Goal: Task Accomplishment & Management: Manage account settings

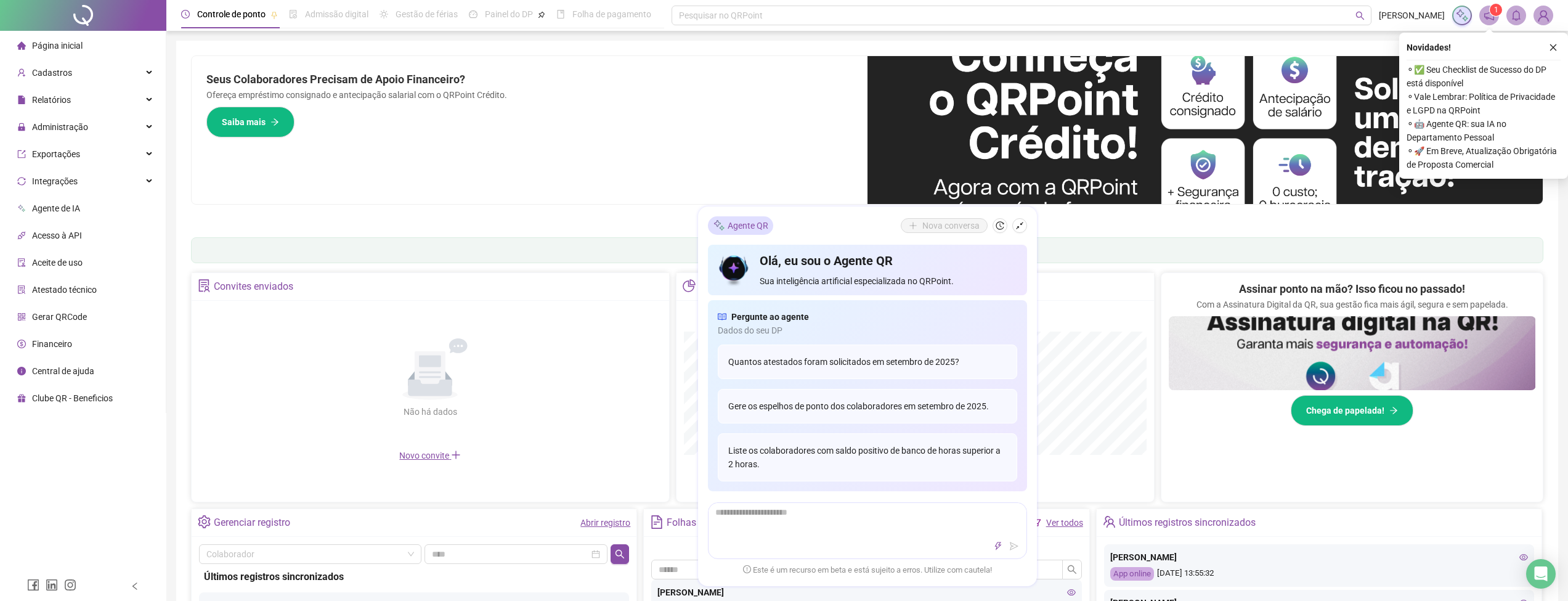
click at [72, 73] on div "Cadastros" at bounding box center [83, 72] width 161 height 25
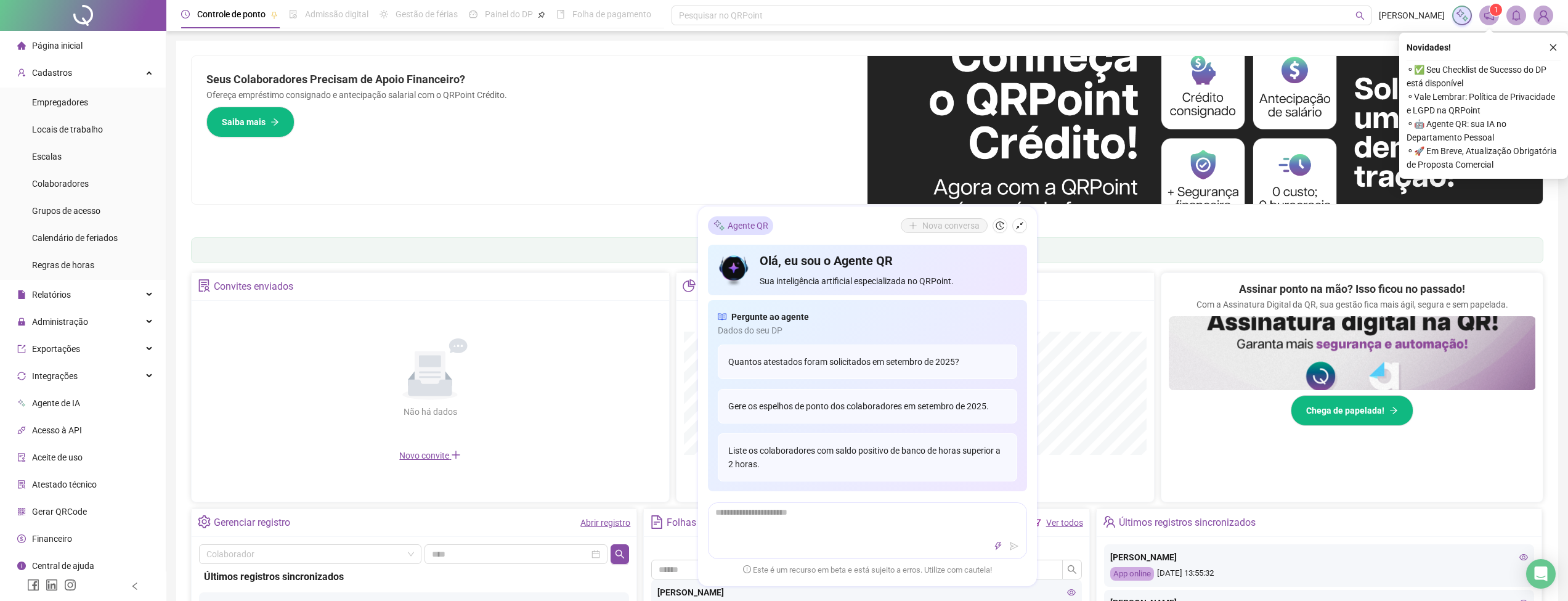
click at [60, 177] on div "Colaboradores" at bounding box center [60, 184] width 57 height 25
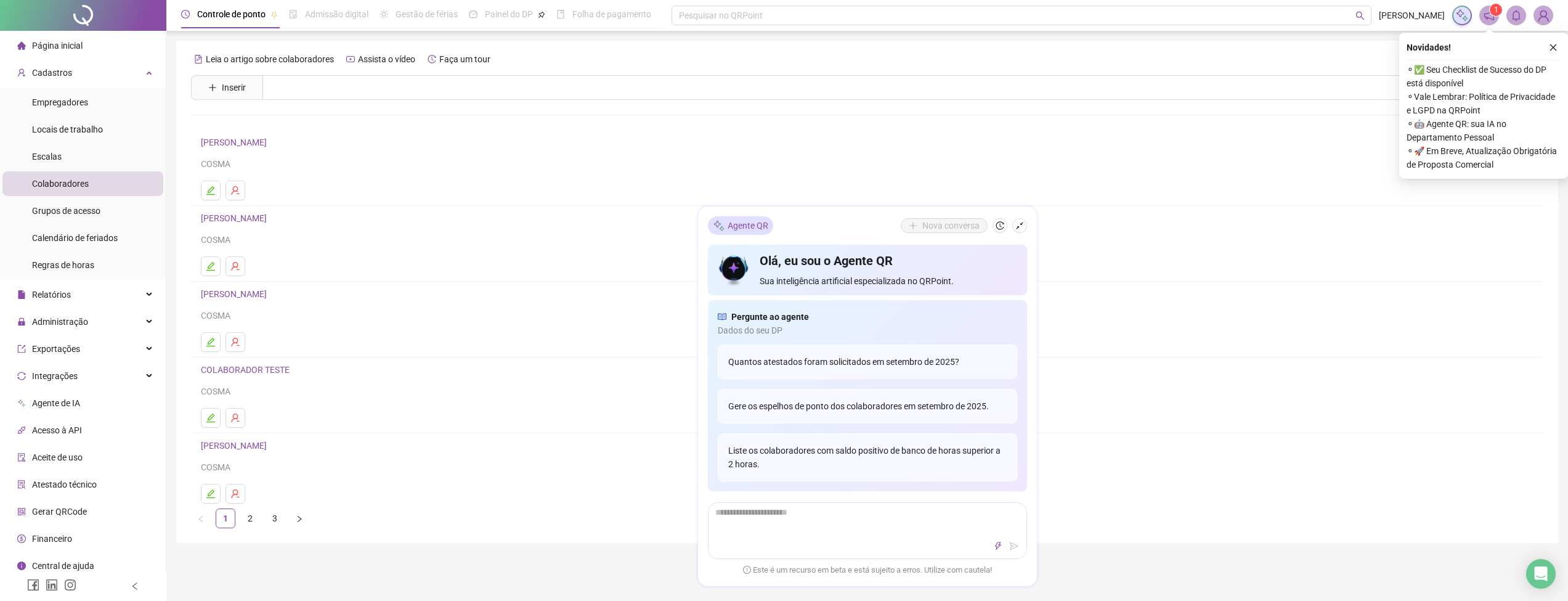
click at [1015, 228] on icon "shrink" at bounding box center [1019, 226] width 9 height 9
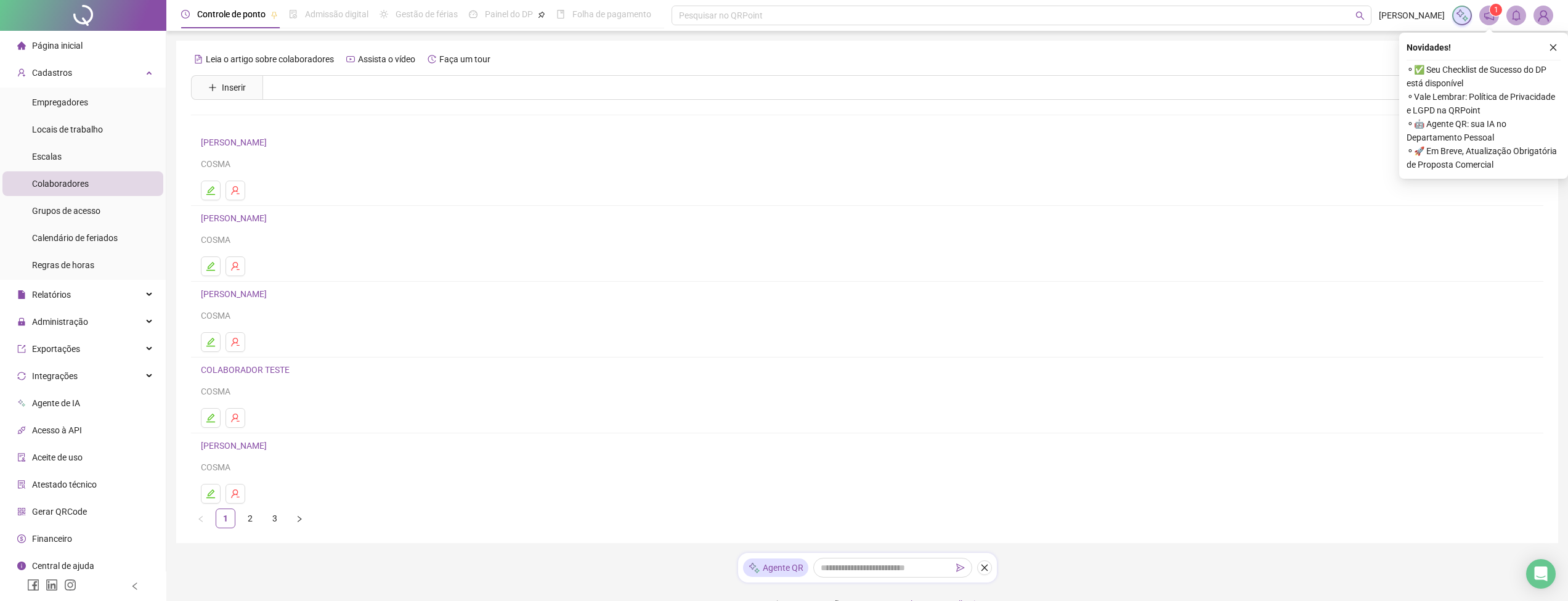
click at [228, 90] on span "Inserir" at bounding box center [233, 88] width 24 height 14
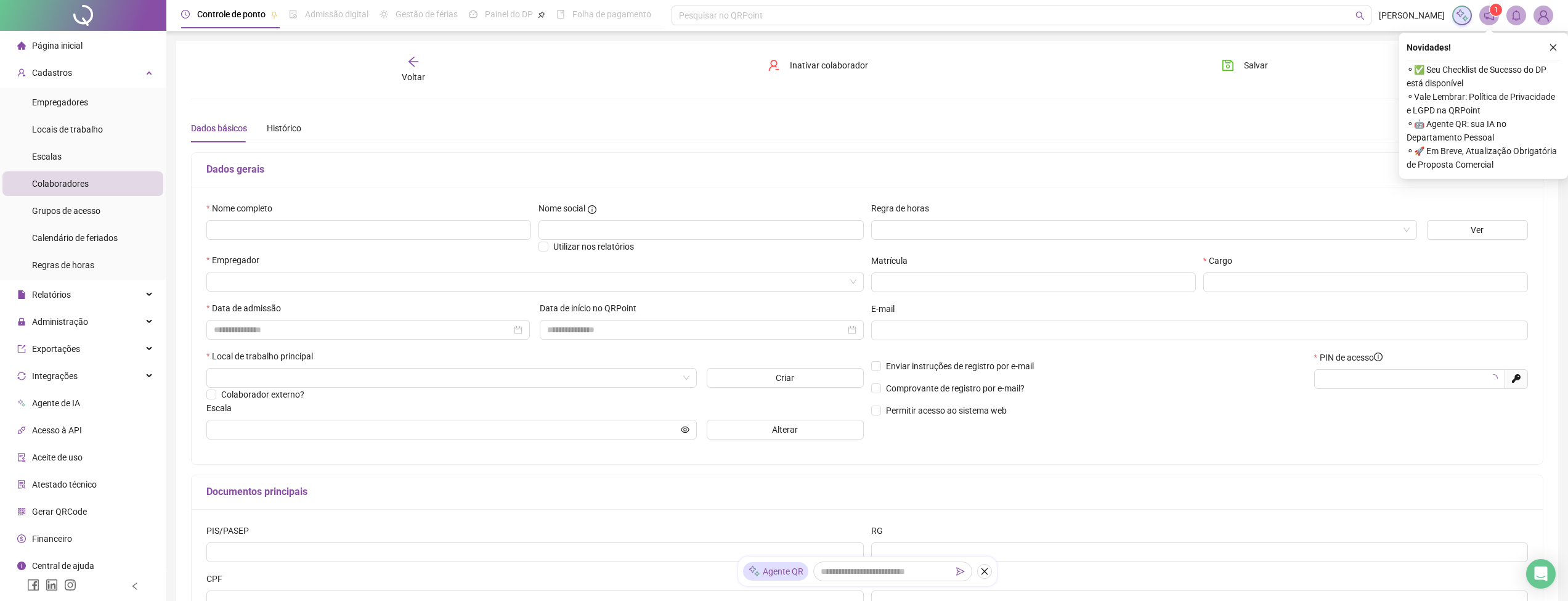
type input "*****"
click at [280, 230] on input "text" at bounding box center [368, 230] width 325 height 20
paste input "**********"
type input "**********"
click at [614, 226] on input "text" at bounding box center [701, 230] width 325 height 20
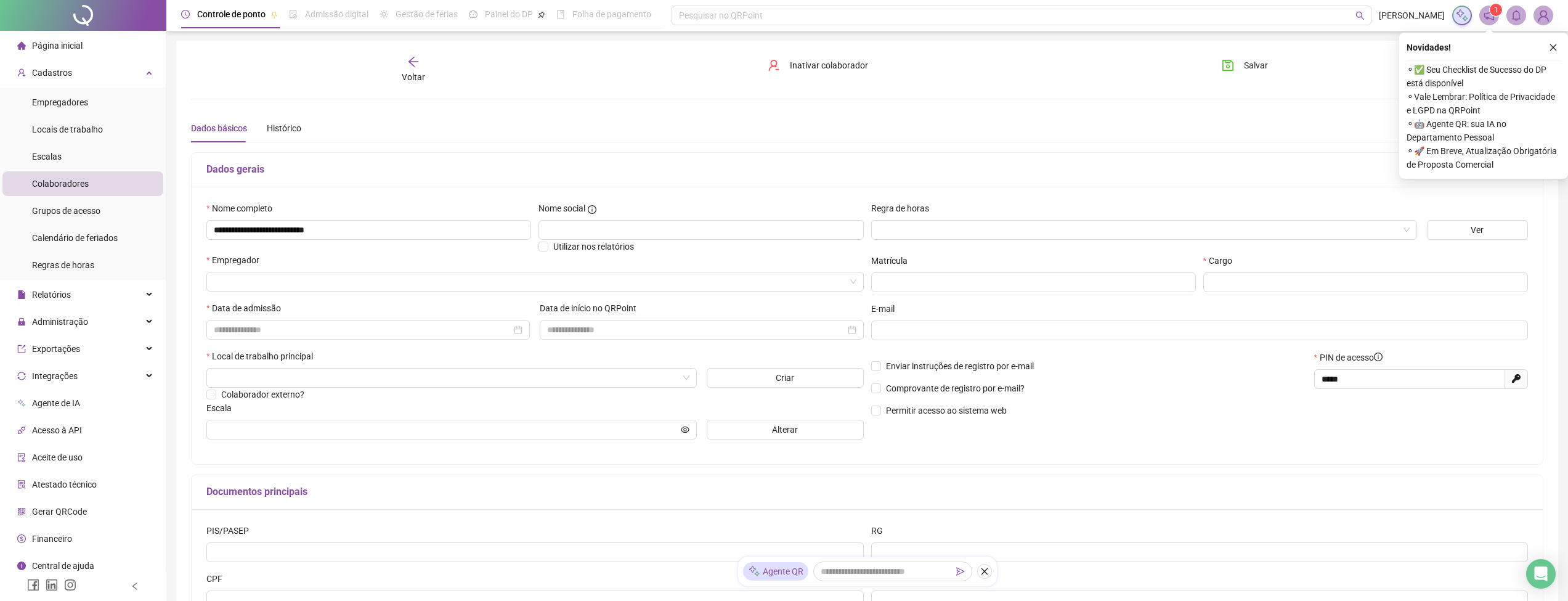
click at [937, 230] on input "search" at bounding box center [1138, 230] width 520 height 18
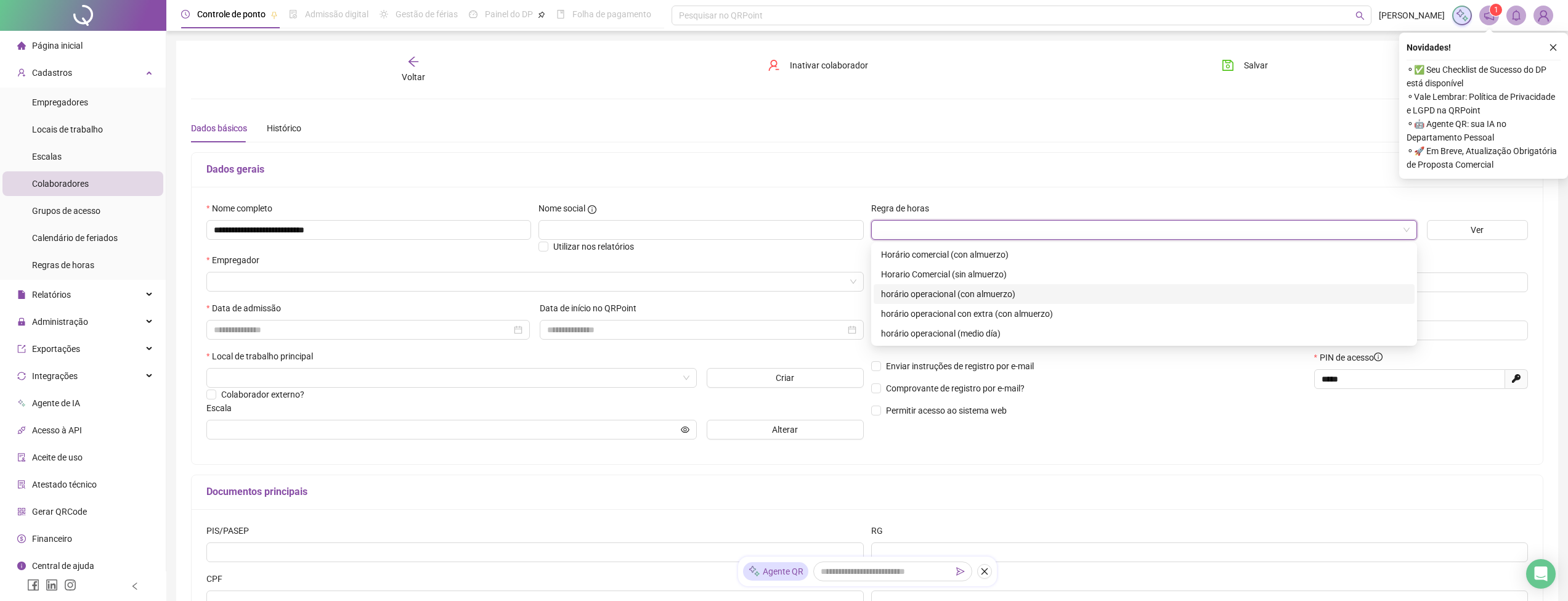
click at [930, 293] on div "horário operacional (con almuerzo)" at bounding box center [1144, 294] width 526 height 14
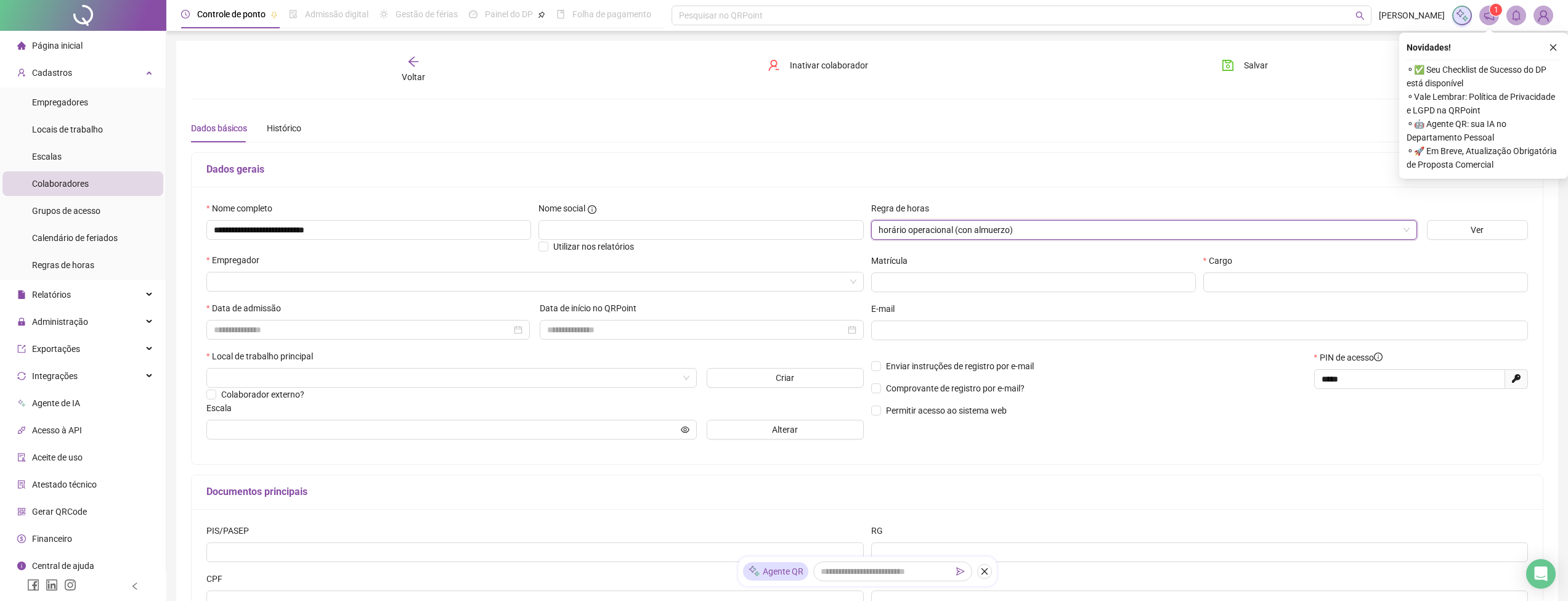
click at [263, 277] on input "search" at bounding box center [530, 281] width 632 height 18
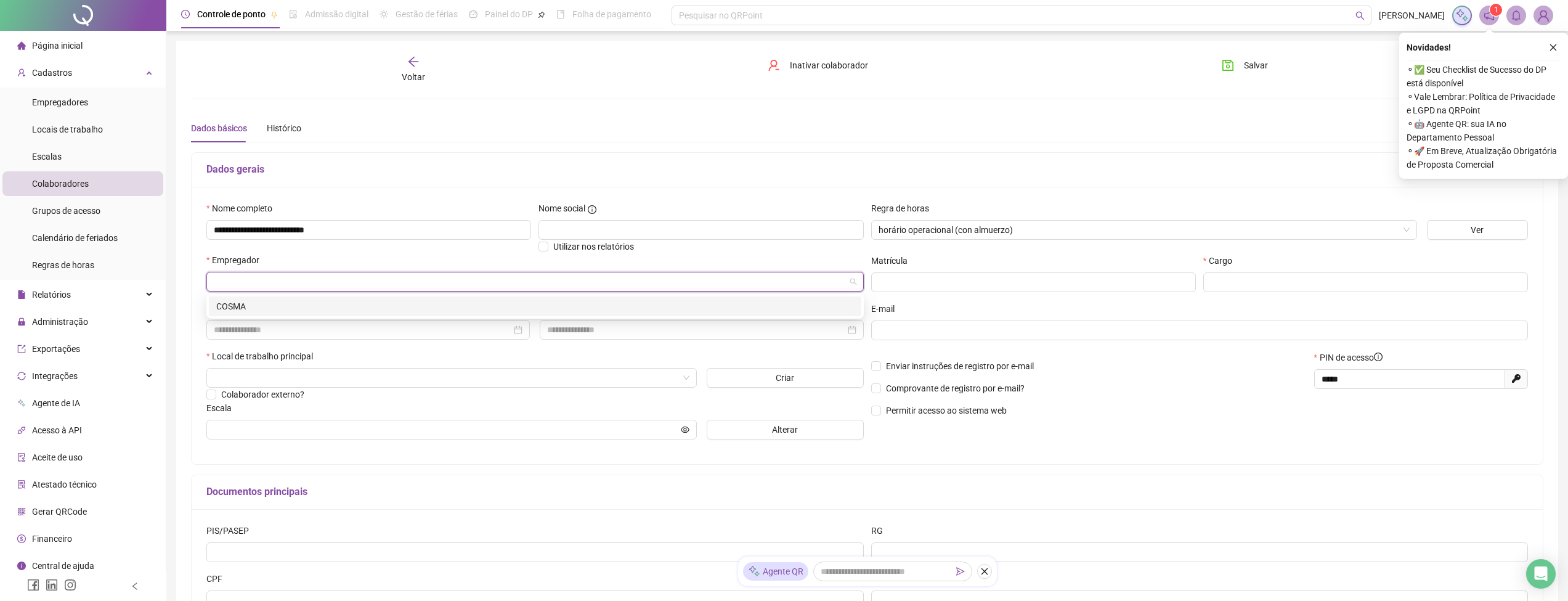
click at [267, 308] on div "COSMA" at bounding box center [535, 306] width 638 height 14
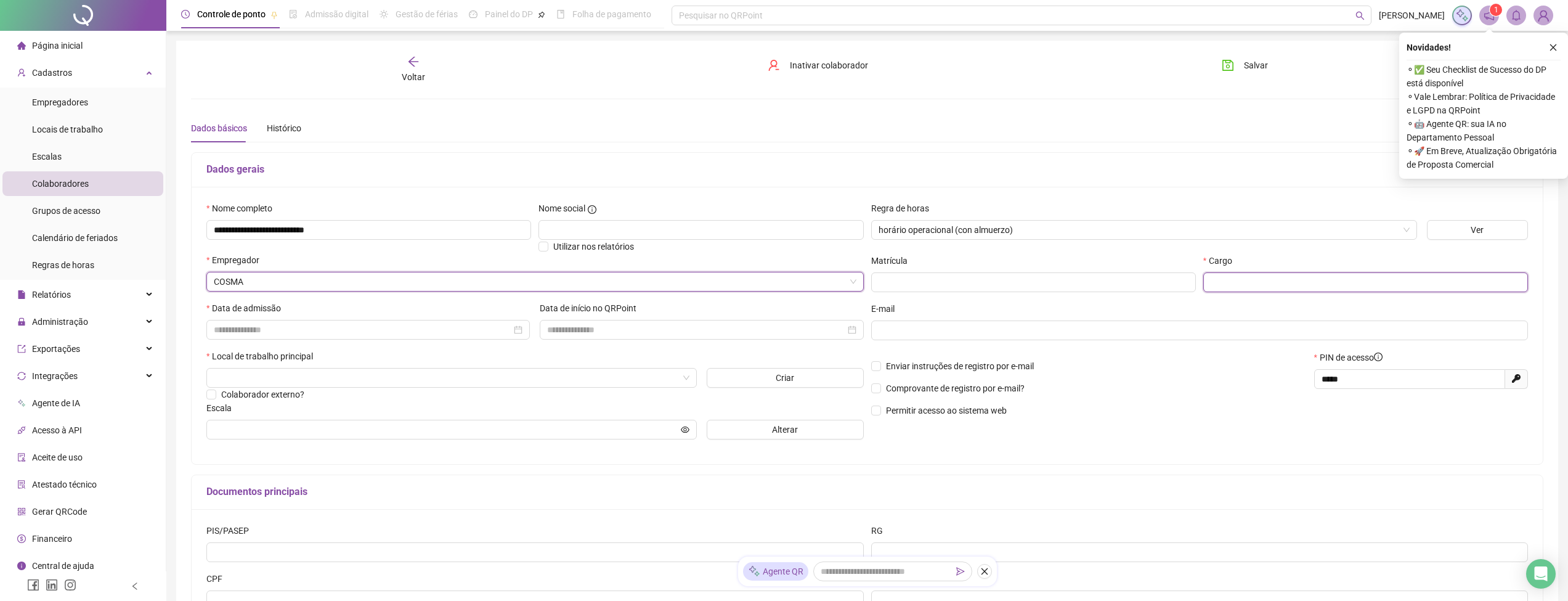
click at [1243, 284] on input "text" at bounding box center [1365, 282] width 325 height 20
type input "********"
click at [371, 327] on input at bounding box center [362, 330] width 297 height 14
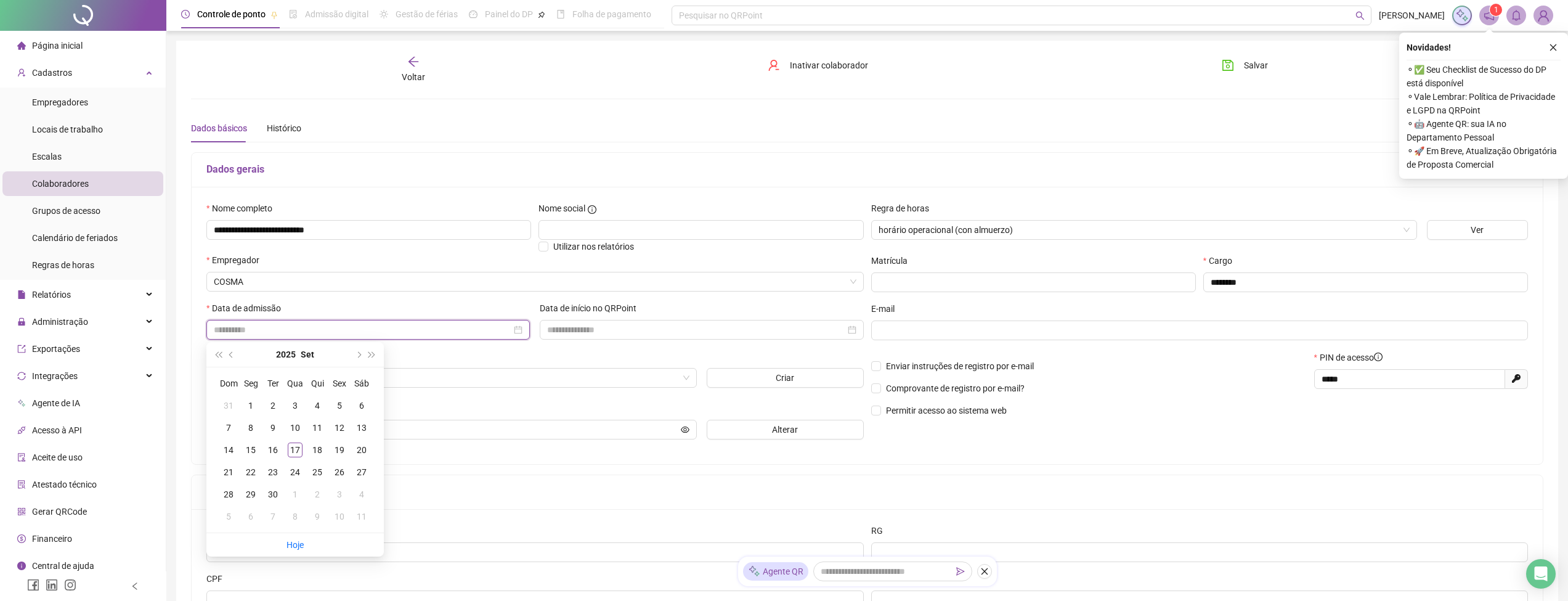
type input "**********"
click at [295, 452] on div "17" at bounding box center [295, 450] width 15 height 15
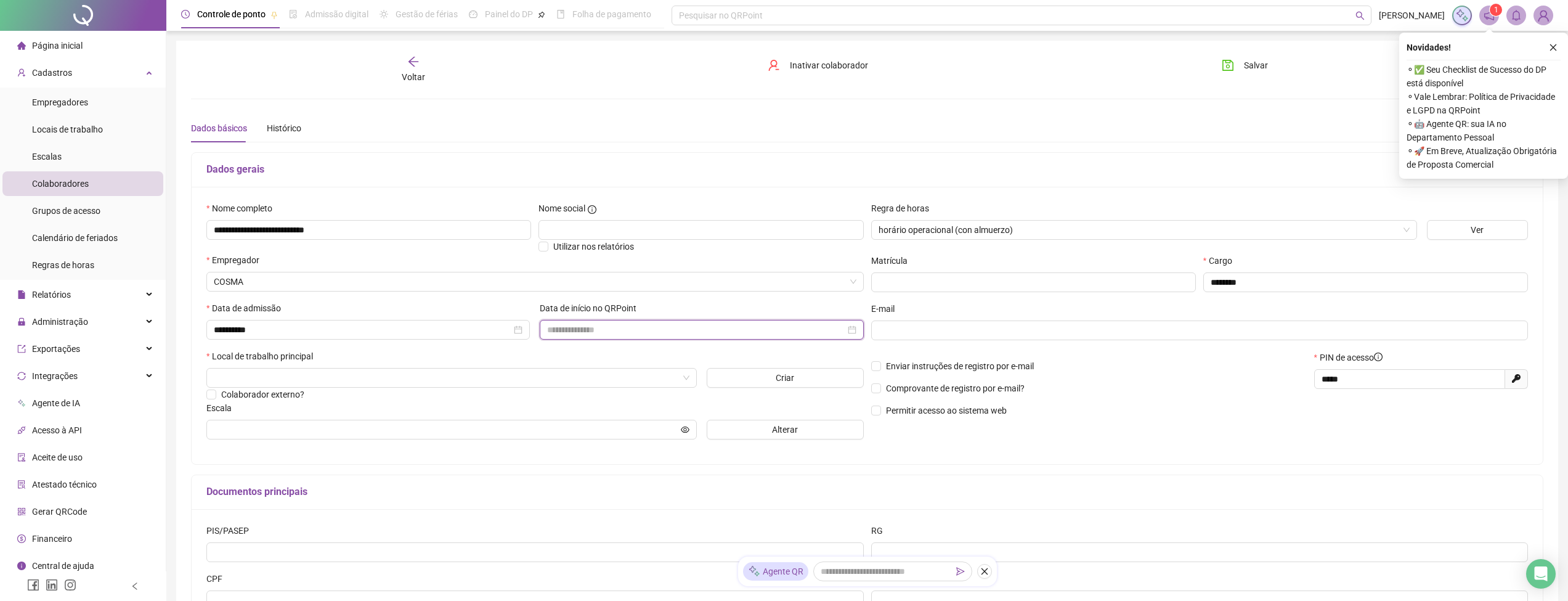
click at [610, 326] on input at bounding box center [695, 330] width 297 height 14
type input "**********"
click at [627, 448] on div "17" at bounding box center [628, 450] width 15 height 15
click at [383, 373] on input "search" at bounding box center [446, 377] width 464 height 18
click at [293, 418] on div "COSMA SUC PJC" at bounding box center [451, 422] width 471 height 14
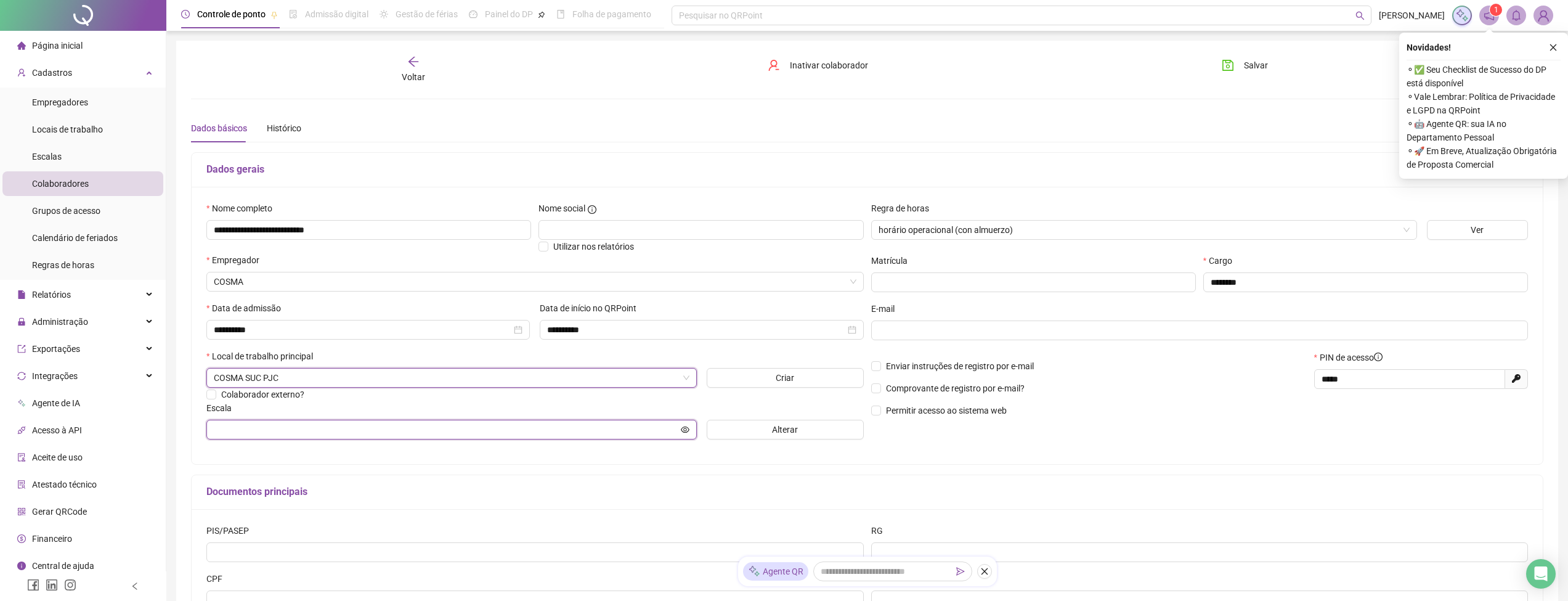
click at [290, 425] on input "text" at bounding box center [446, 429] width 464 height 14
click at [749, 433] on button "Alterar" at bounding box center [785, 429] width 157 height 20
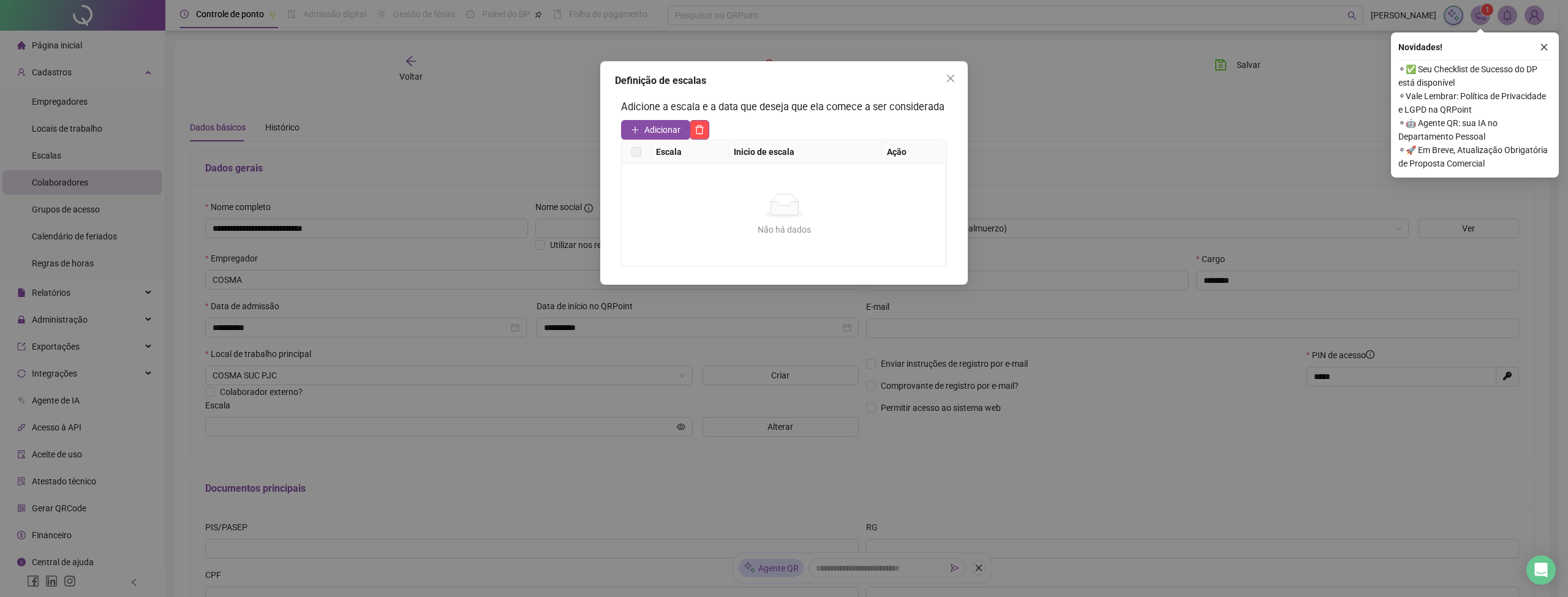
click at [665, 130] on span "Adicionar" at bounding box center [662, 130] width 36 height 14
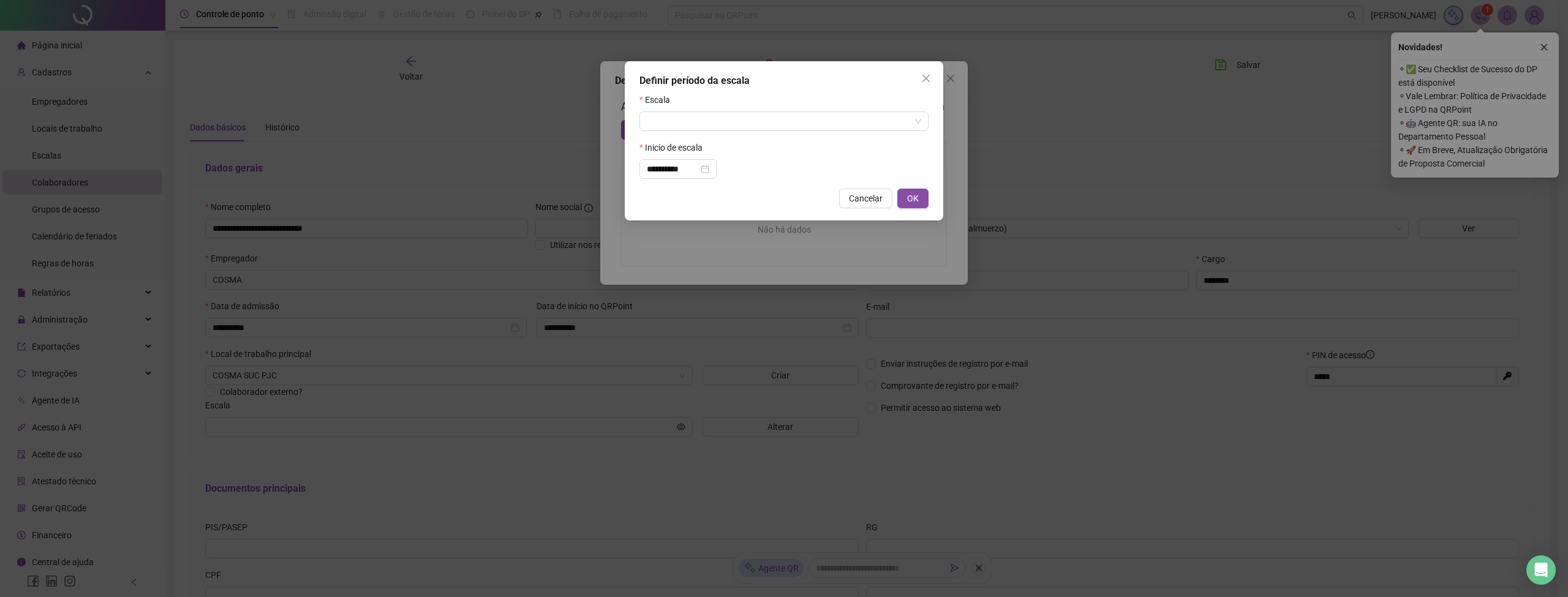
click at [694, 117] on input "search" at bounding box center [779, 121] width 264 height 18
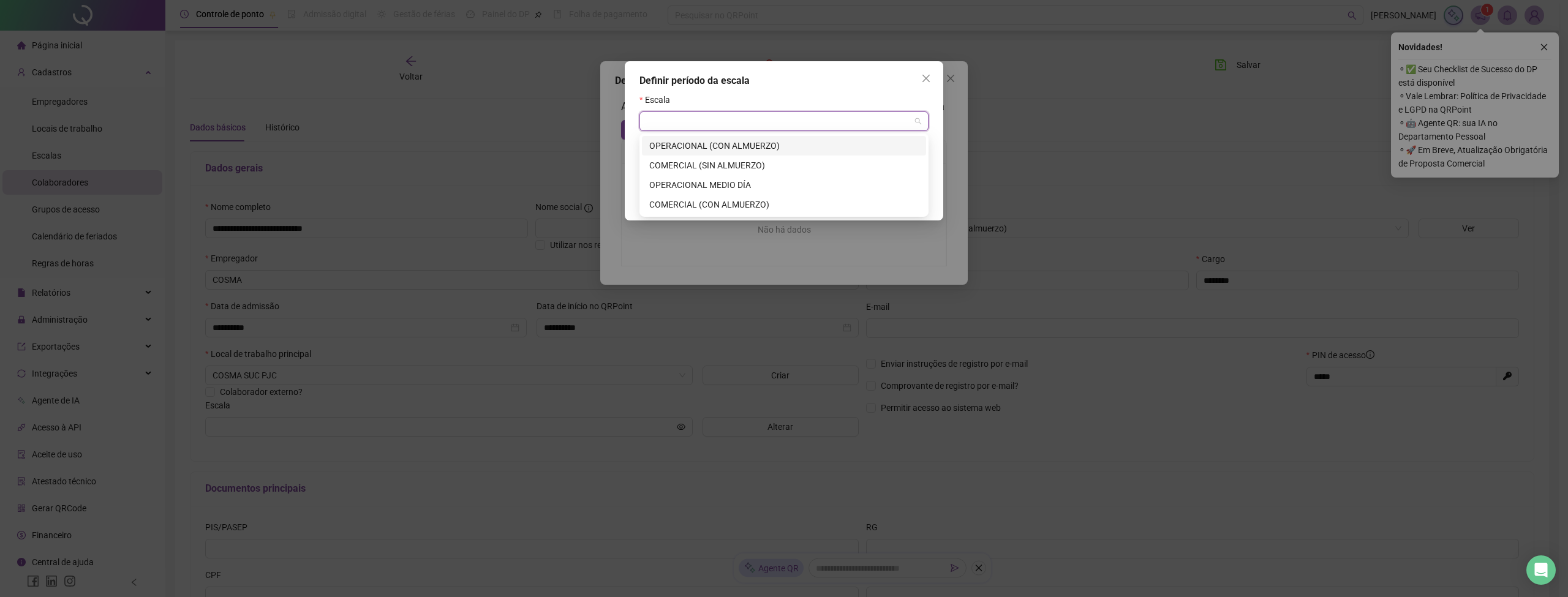
click at [711, 148] on div "OPERACIONAL (CON ALMUERZO)" at bounding box center [784, 146] width 270 height 14
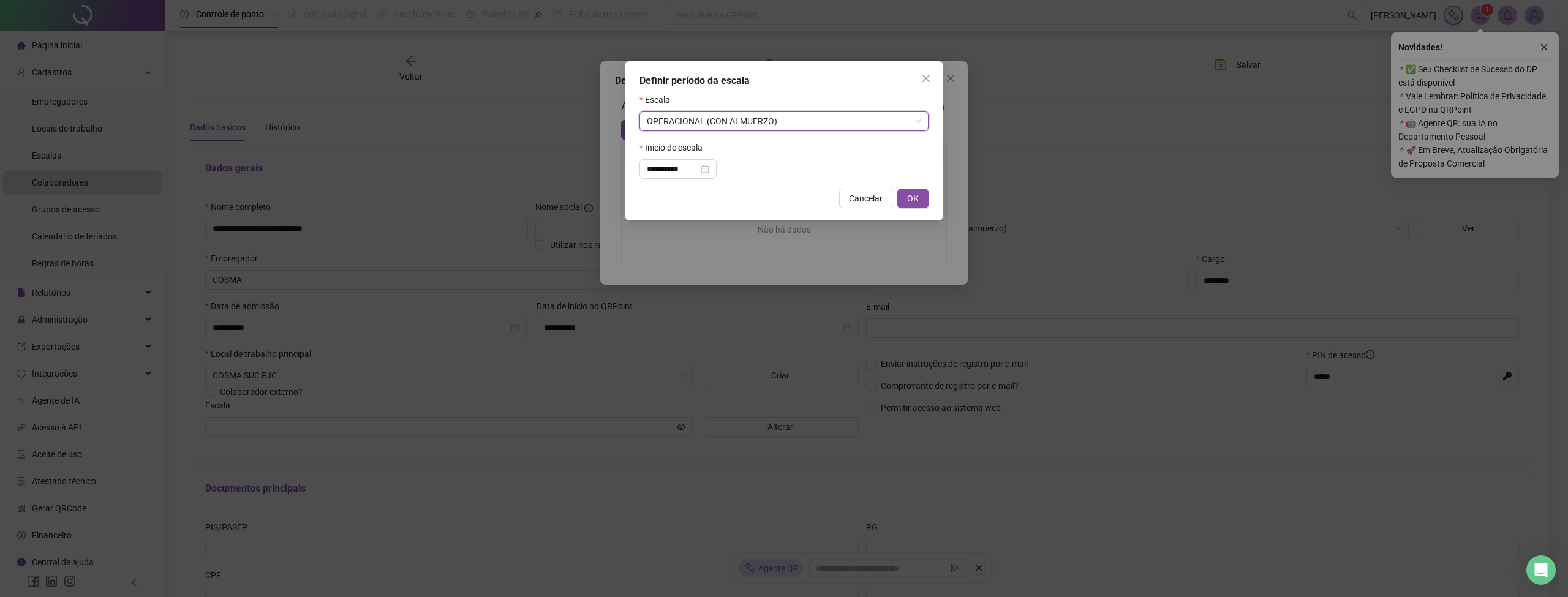
click at [916, 202] on span "OK" at bounding box center [913, 198] width 12 height 14
type input "**********"
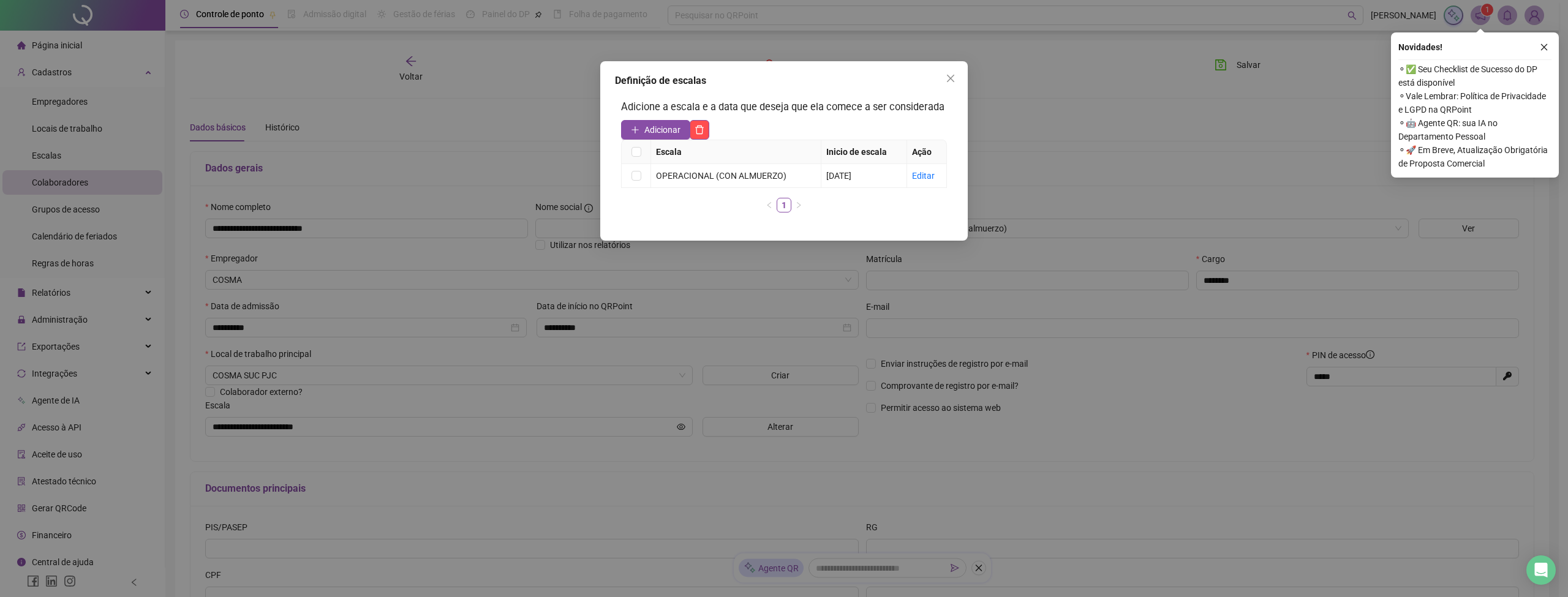
click at [947, 78] on icon "close" at bounding box center [950, 78] width 10 height 10
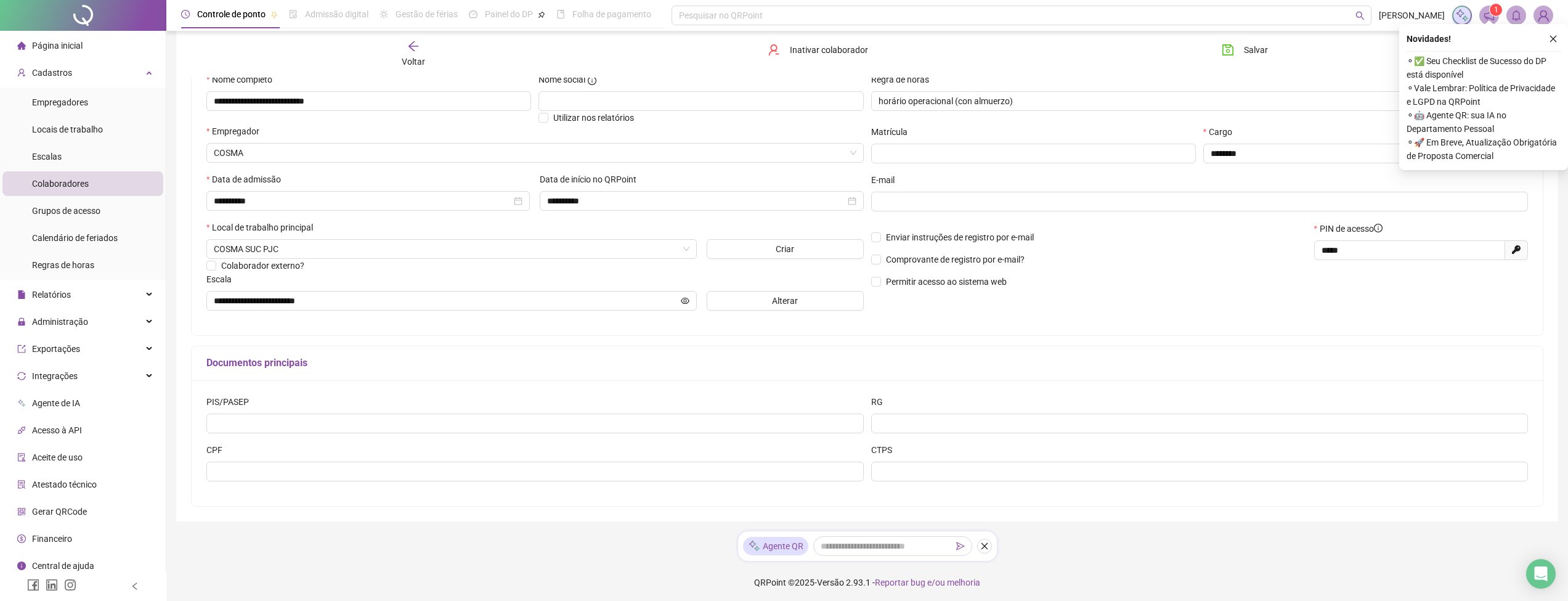
scroll to position [132, 0]
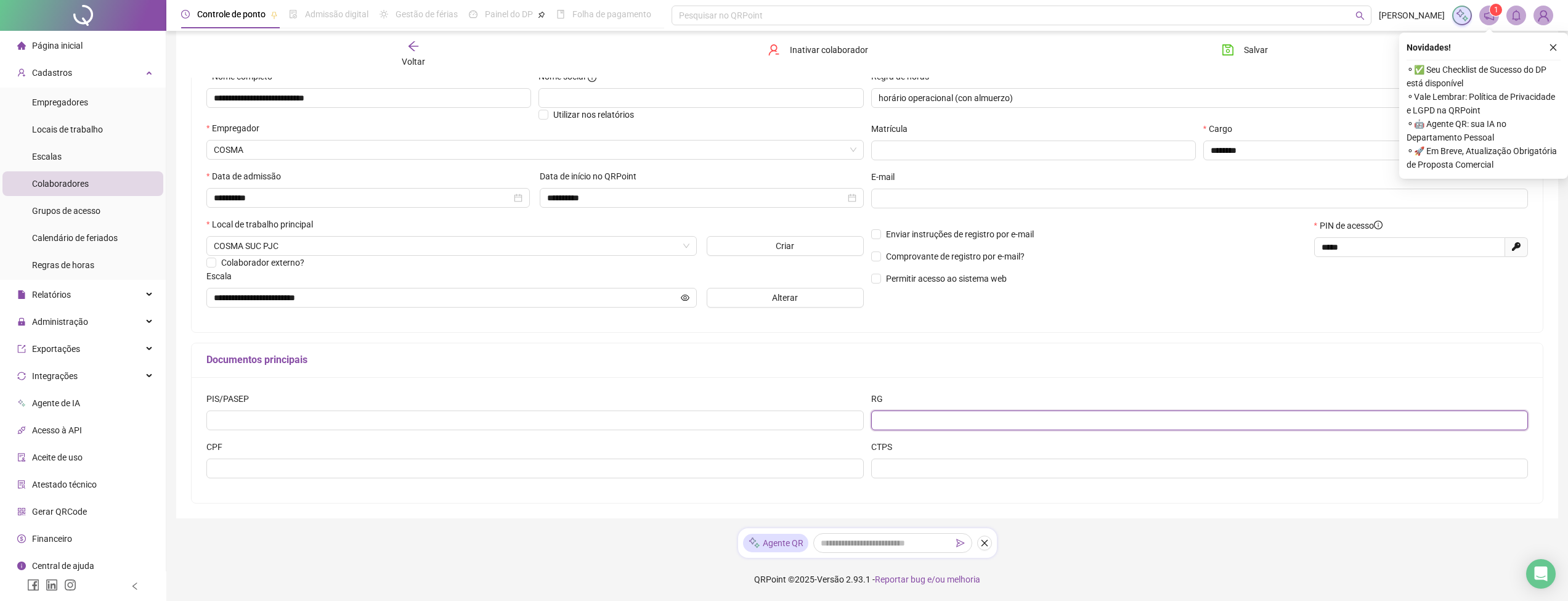
click at [1006, 414] on input "text" at bounding box center [1200, 420] width 658 height 20
paste input "*******"
type input "*******"
click at [1177, 367] on div "Documentos principais" at bounding box center [867, 360] width 1351 height 34
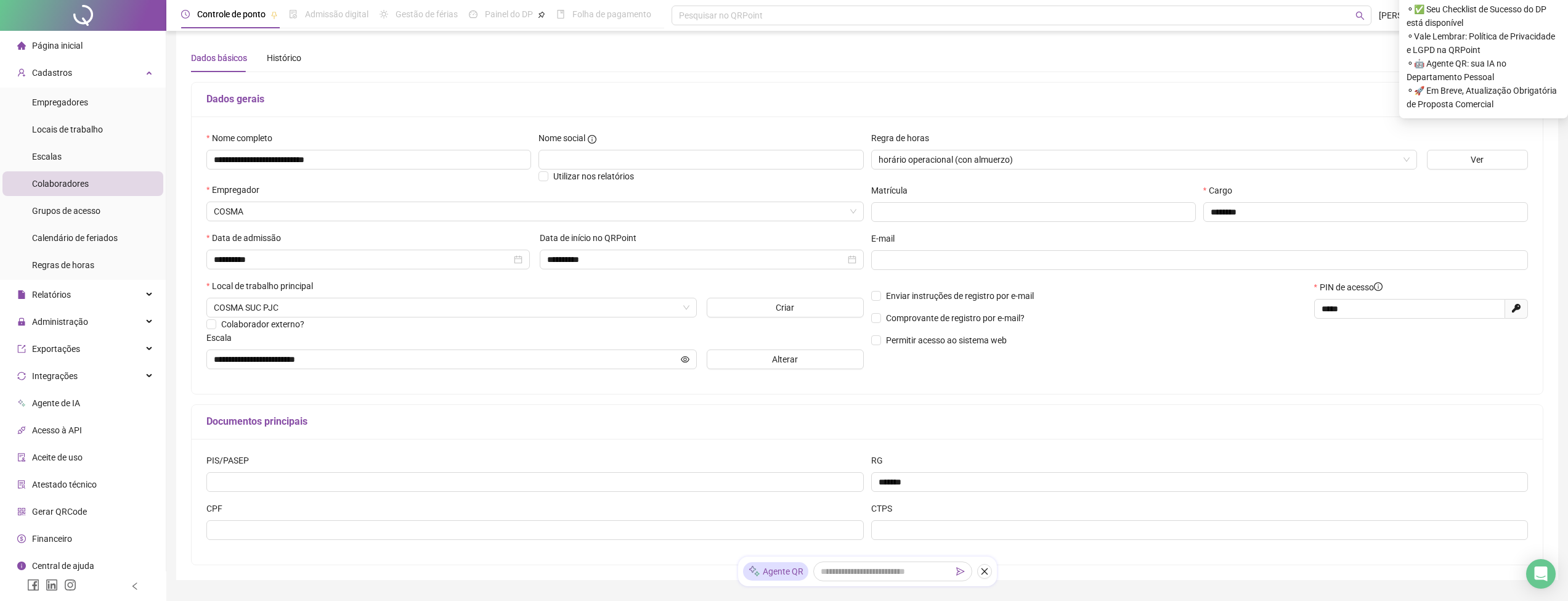
scroll to position [0, 0]
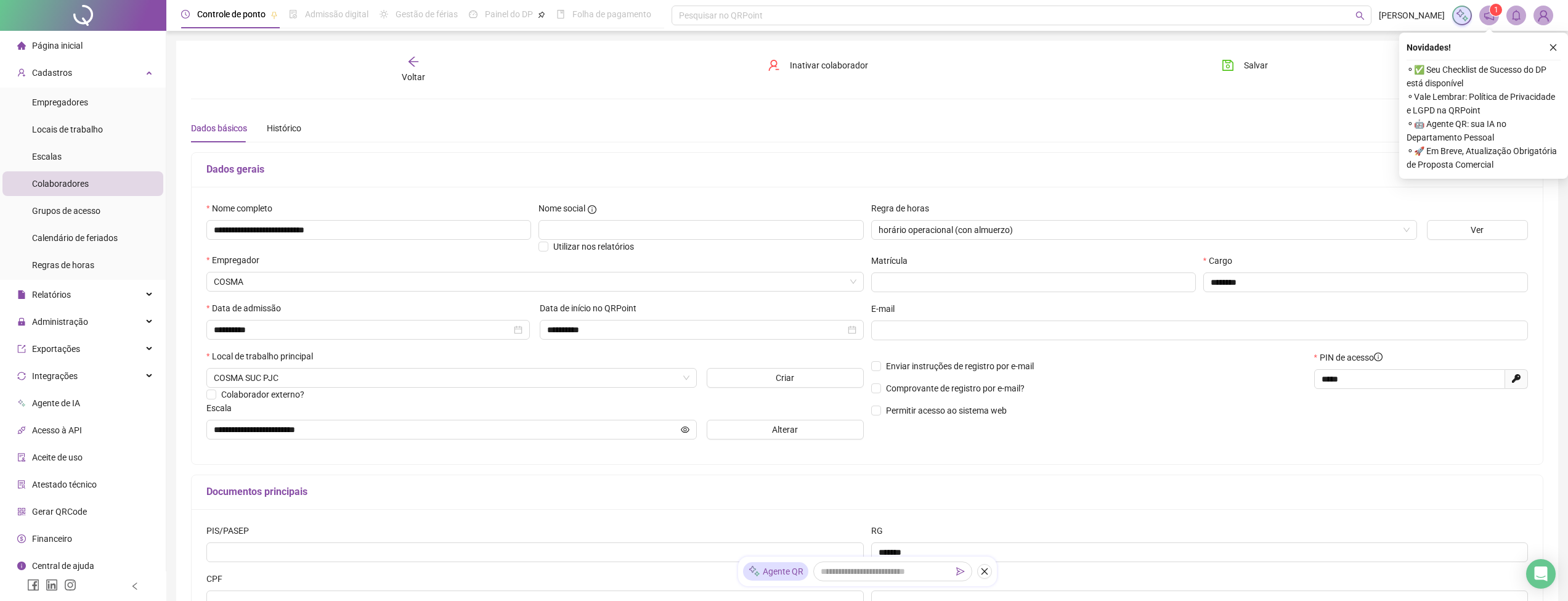
click at [1241, 78] on div "Salvar" at bounding box center [1321, 69] width 228 height 28
click at [1243, 68] on span "Salvar" at bounding box center [1255, 66] width 24 height 14
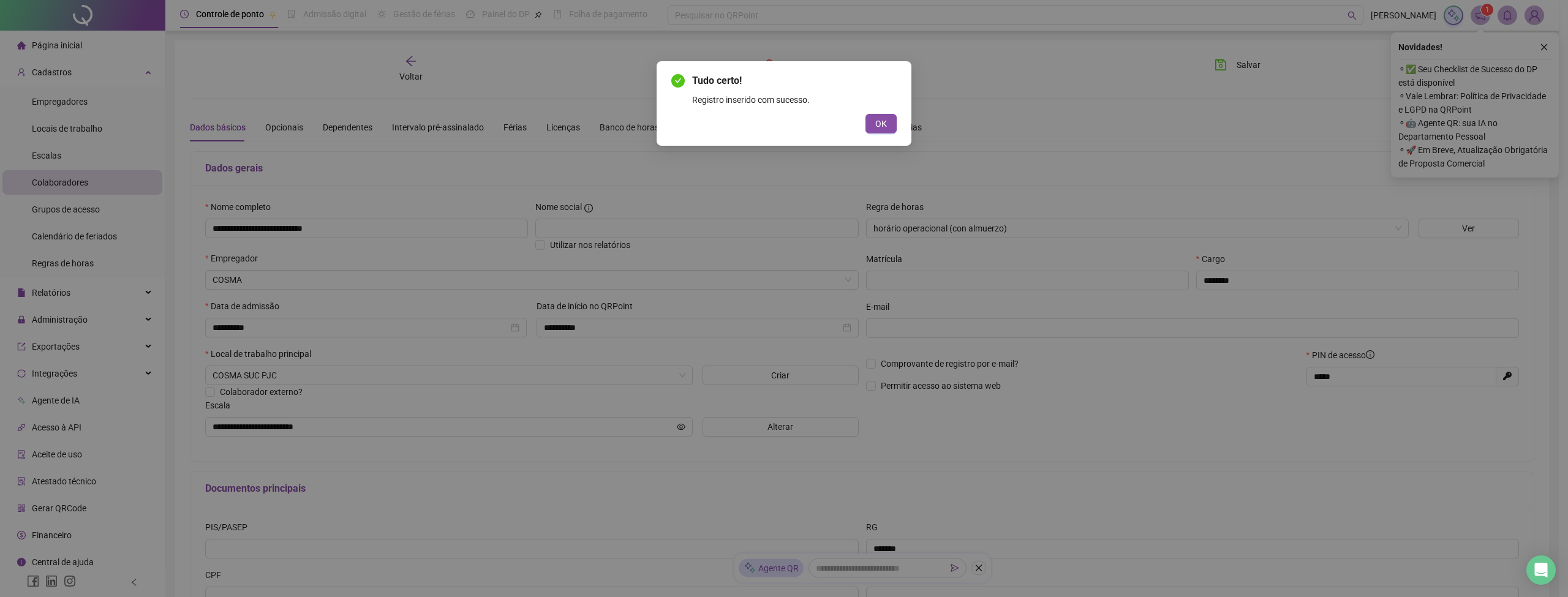
click at [879, 127] on span "OK" at bounding box center [881, 124] width 12 height 14
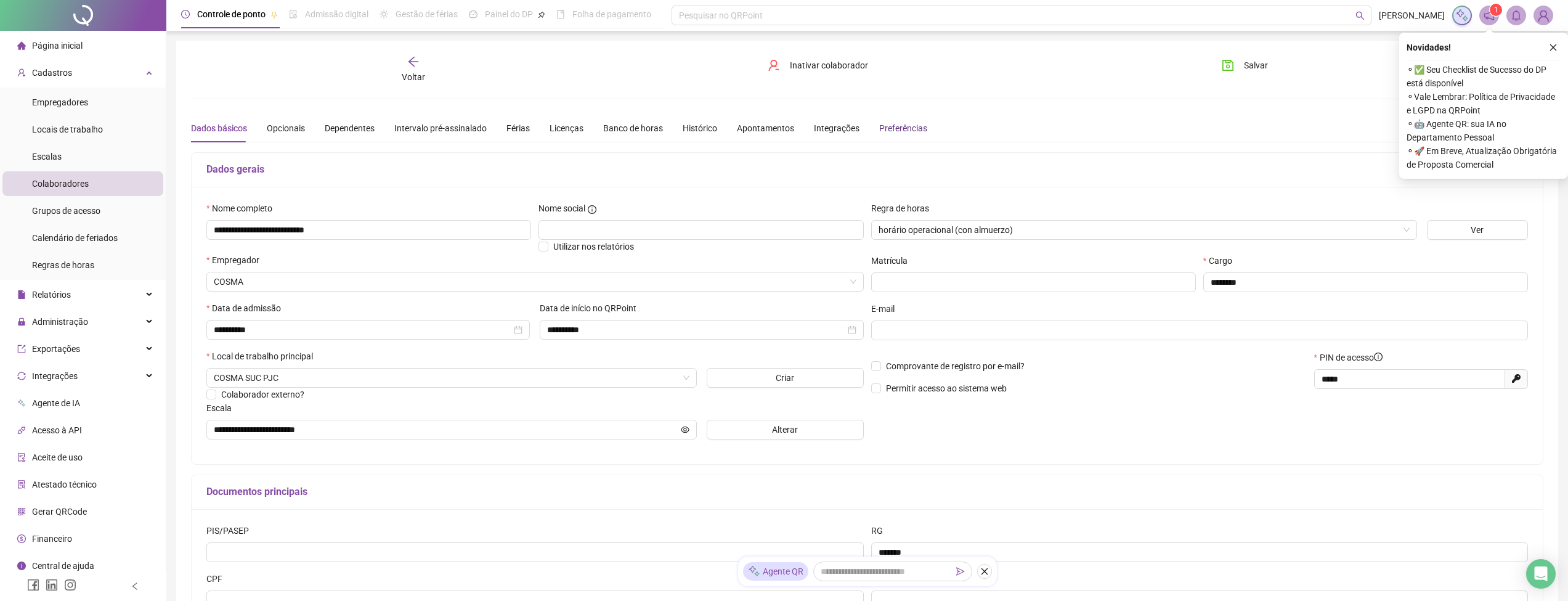
click at [880, 130] on div "Preferências" at bounding box center [903, 129] width 48 height 14
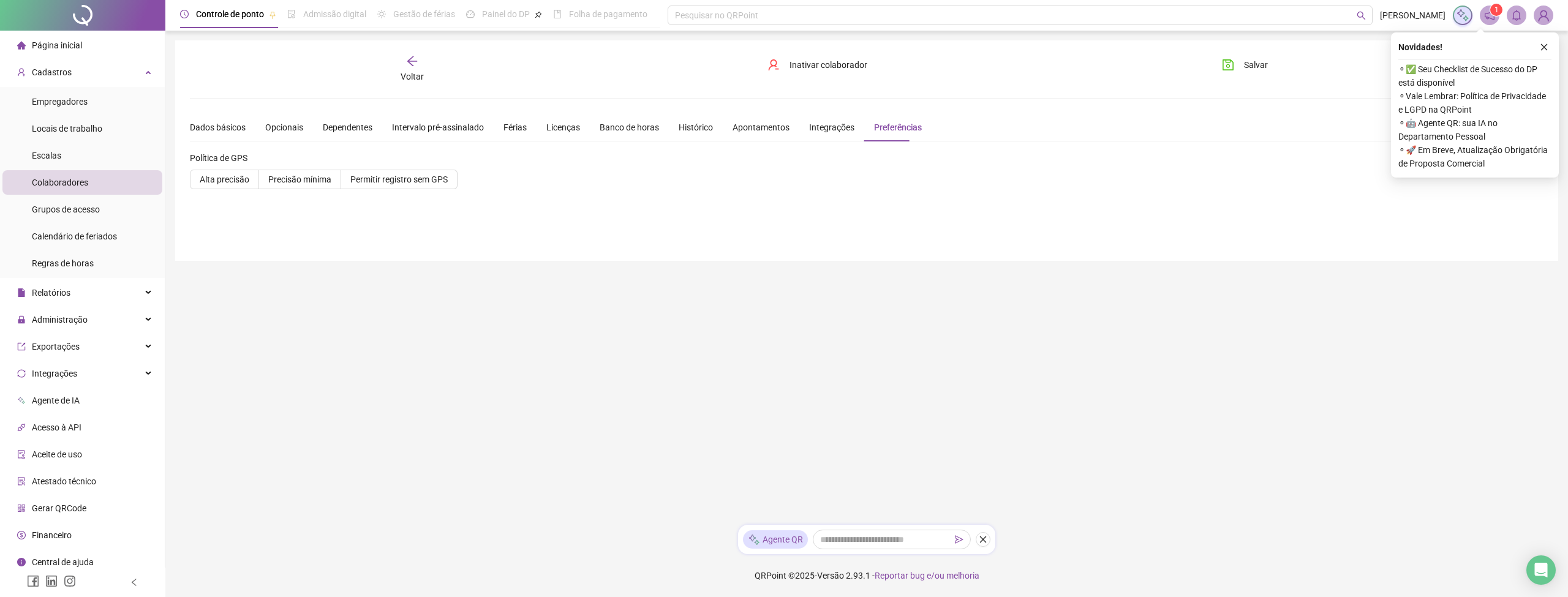
click at [221, 185] on label "Alta precisão" at bounding box center [224, 179] width 69 height 20
click at [818, 124] on div "Integrações" at bounding box center [831, 128] width 46 height 14
click at [754, 128] on div "Apontamentos" at bounding box center [761, 128] width 57 height 14
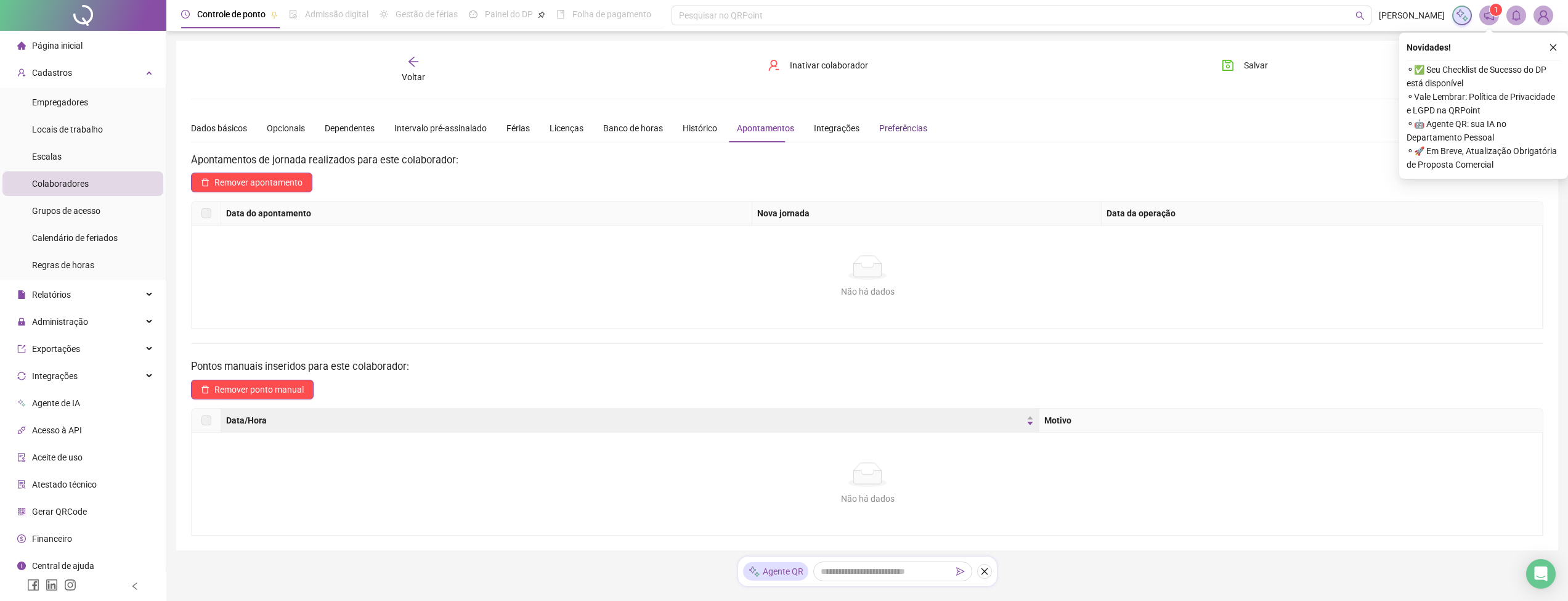
click at [879, 127] on div "Preferências" at bounding box center [903, 129] width 48 height 14
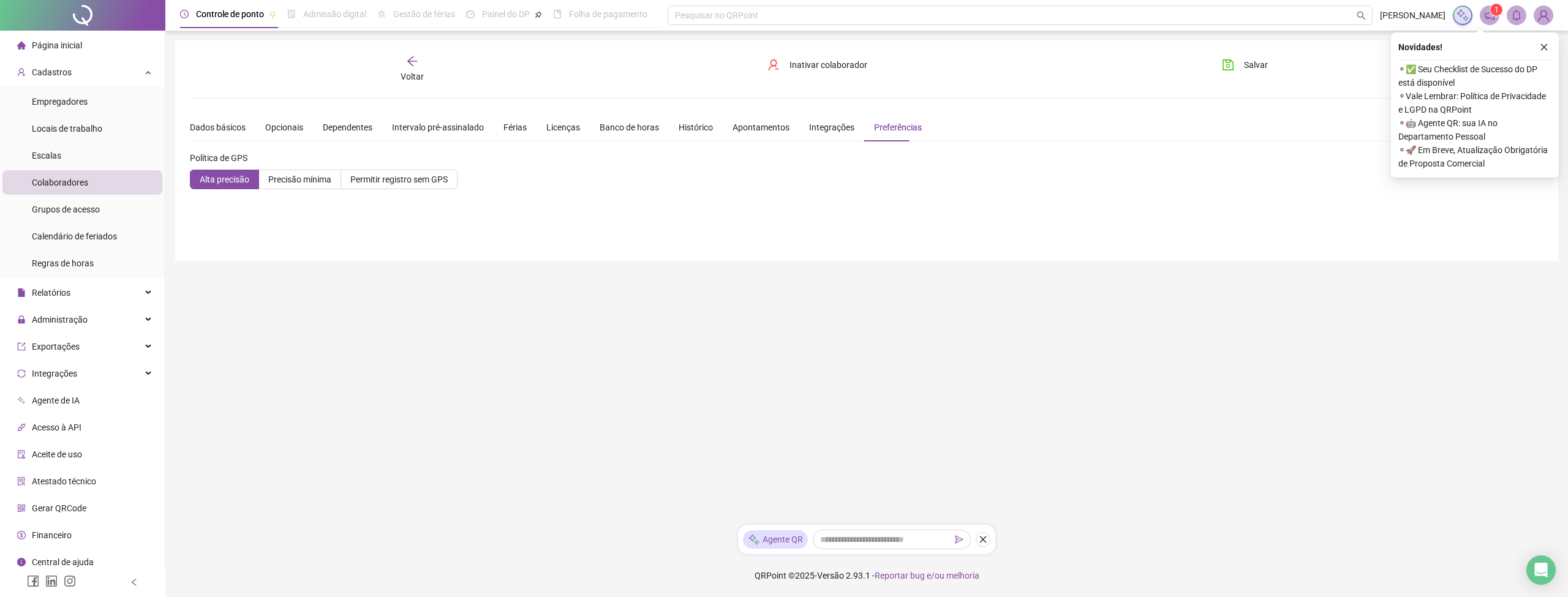
click at [1232, 52] on div "**********" at bounding box center [867, 150] width 1383 height 220
click at [273, 126] on div "Opcionais" at bounding box center [284, 128] width 38 height 14
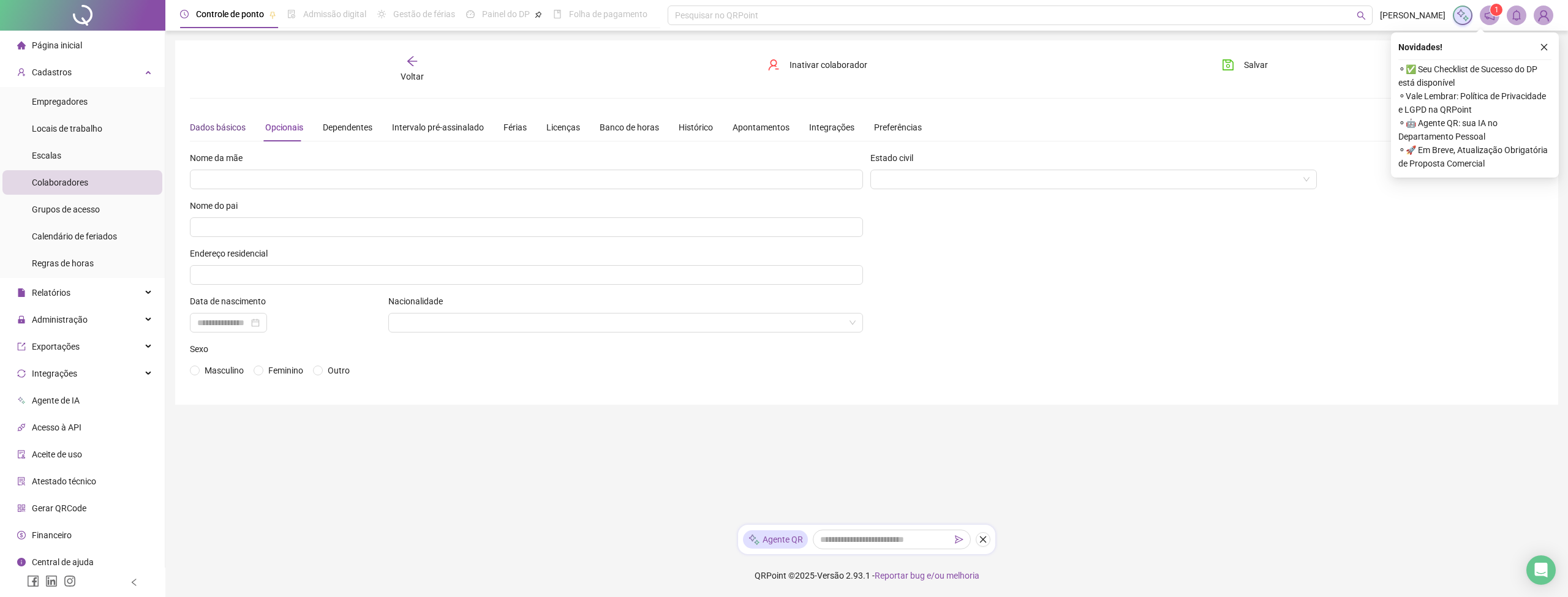
click at [230, 128] on div "Dados básicos" at bounding box center [217, 128] width 56 height 14
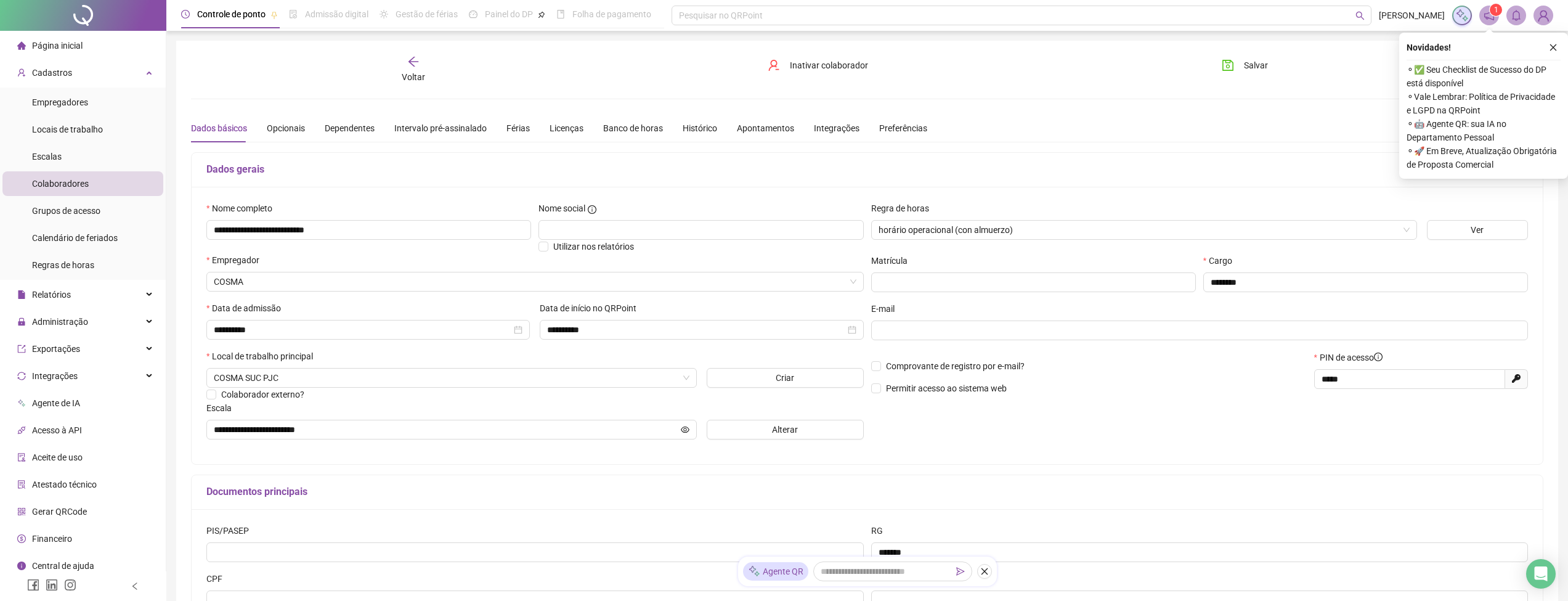
click at [113, 66] on div "Cadastros" at bounding box center [83, 72] width 161 height 25
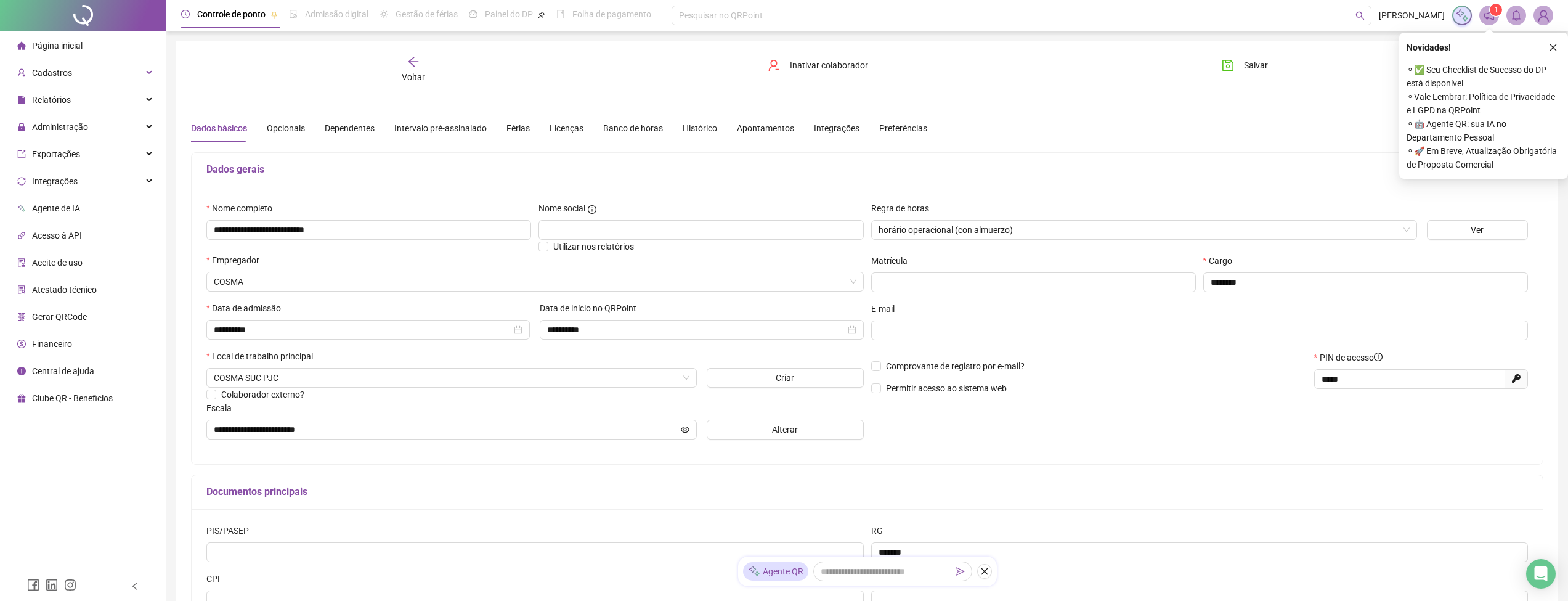
click at [882, 135] on div "Preferências" at bounding box center [903, 128] width 48 height 28
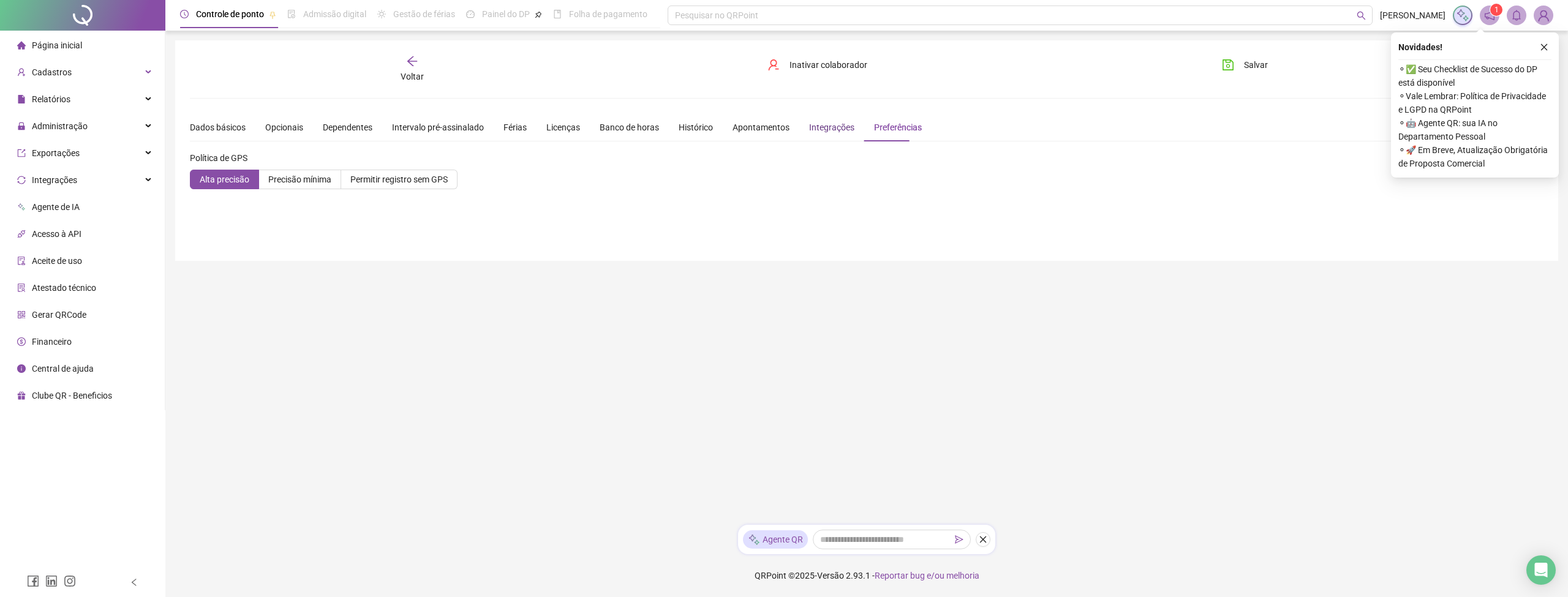
click at [834, 133] on div "Integrações" at bounding box center [831, 128] width 46 height 14
click at [77, 50] on span "Página inicial" at bounding box center [57, 45] width 50 height 10
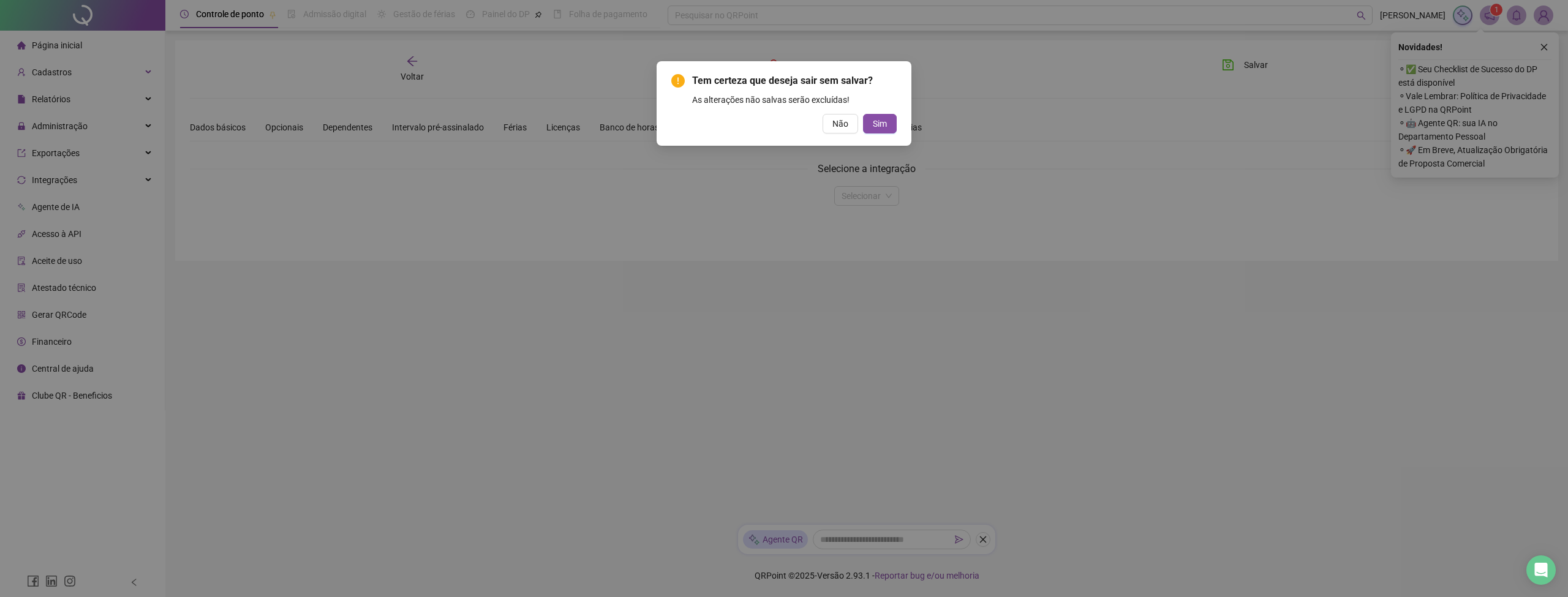
click at [62, 67] on div "Tem certeza que deseja sair sem salvar? As alterações não salvas serão excluída…" at bounding box center [784, 298] width 1568 height 597
click at [705, 262] on div "Tem certeza que deseja sair sem salvar? As alterações não salvas serão excluída…" at bounding box center [784, 298] width 1568 height 597
click at [843, 125] on span "Não" at bounding box center [840, 124] width 16 height 14
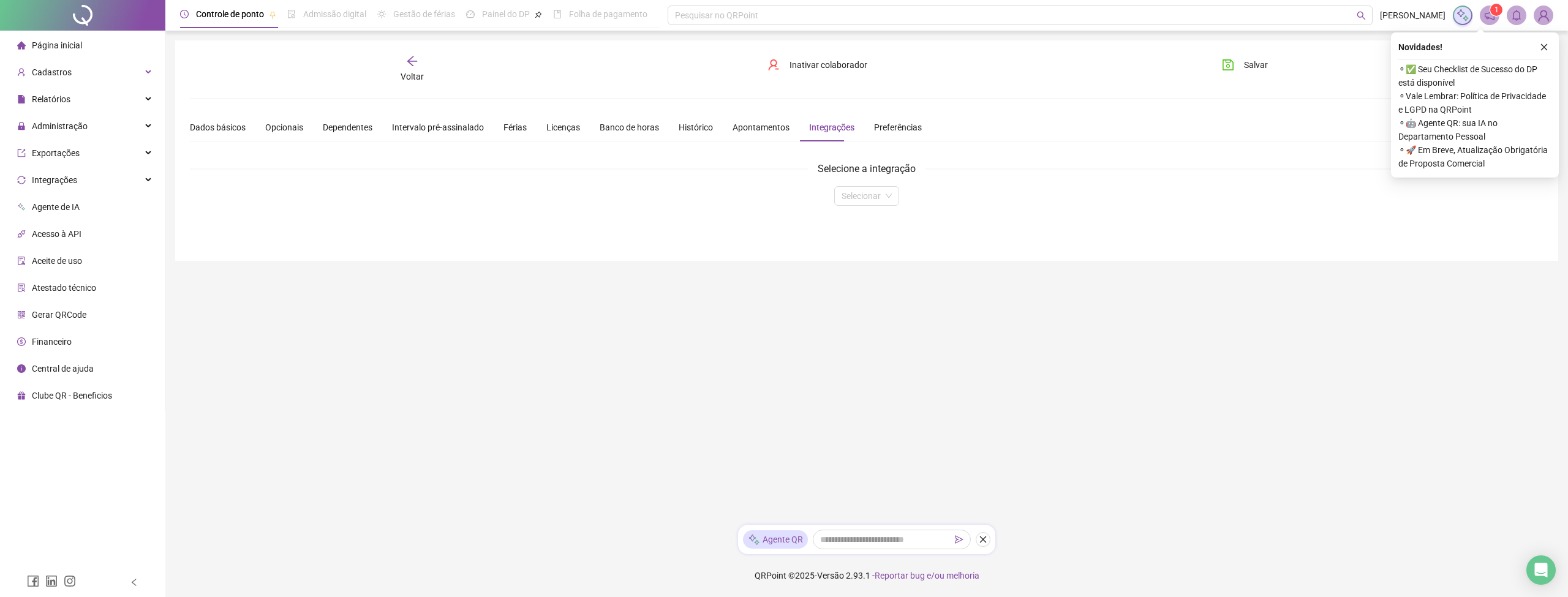
click at [1240, 60] on button "Salvar" at bounding box center [1244, 65] width 65 height 20
click at [80, 73] on div "Cadastros" at bounding box center [82, 72] width 160 height 24
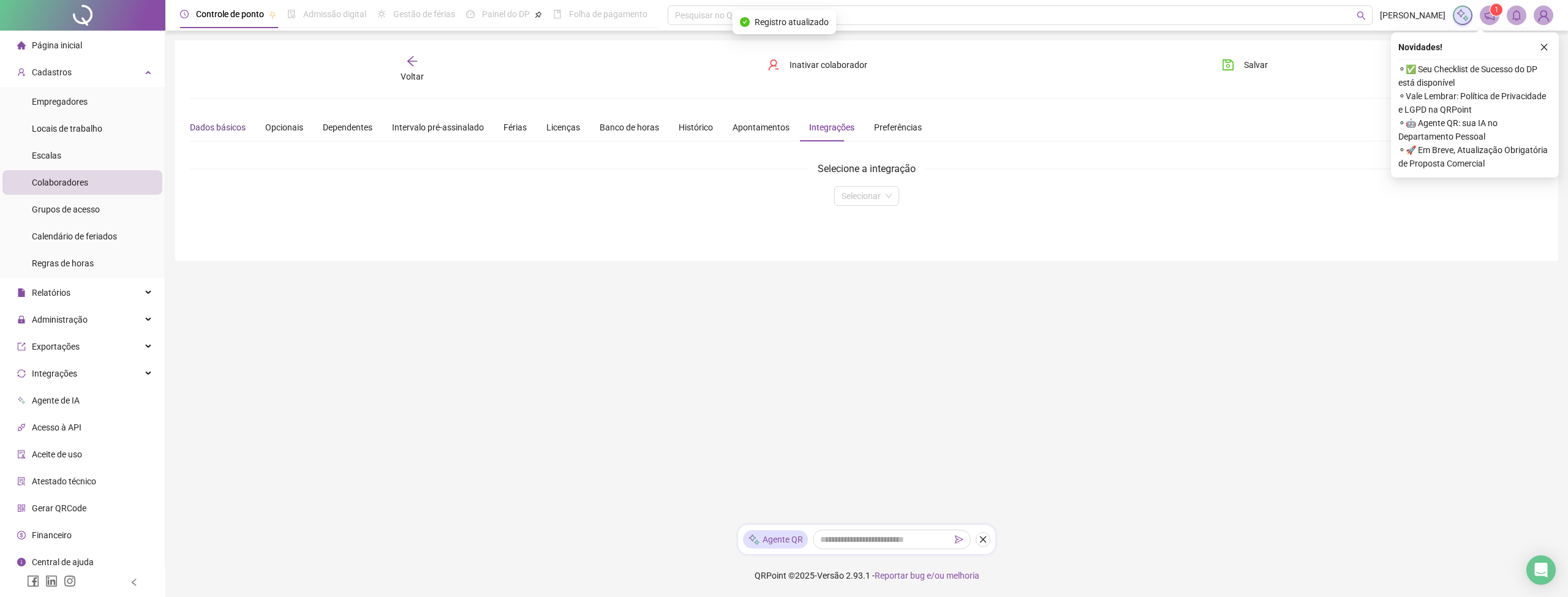
click at [198, 130] on div "Dados básicos" at bounding box center [217, 128] width 56 height 14
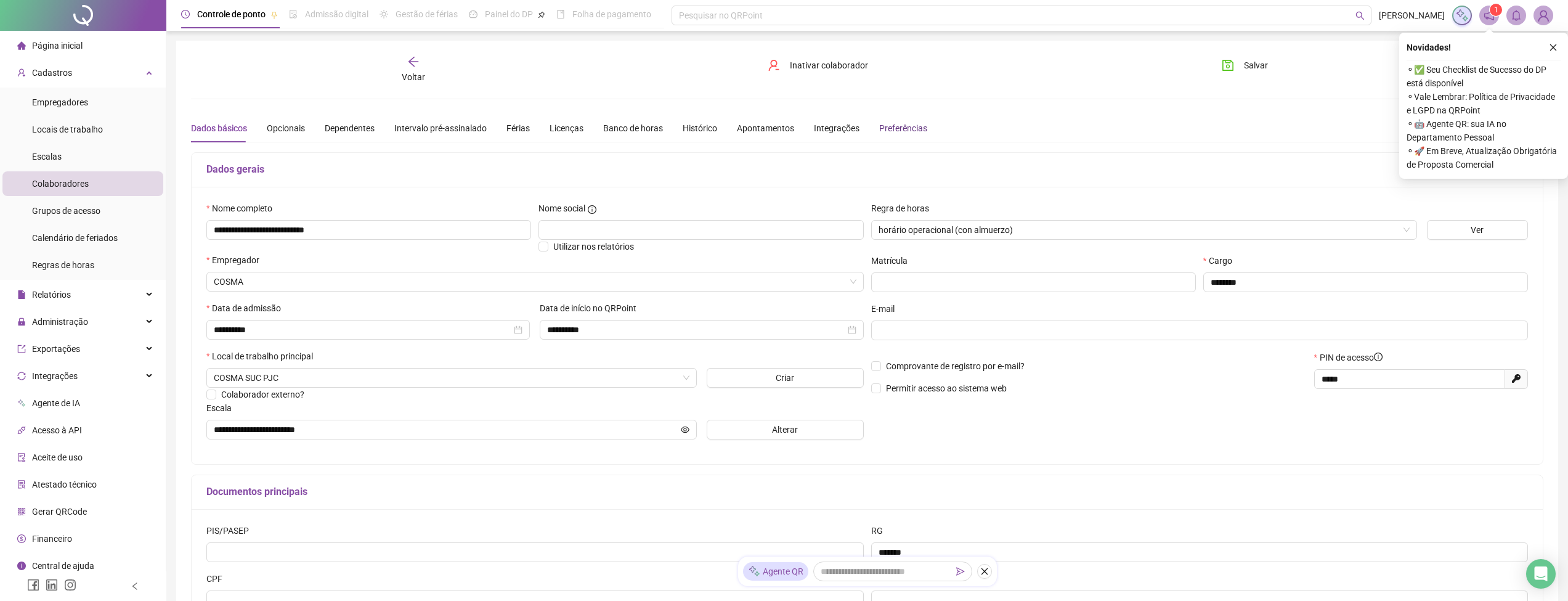
click at [889, 125] on div "Preferências" at bounding box center [903, 129] width 48 height 14
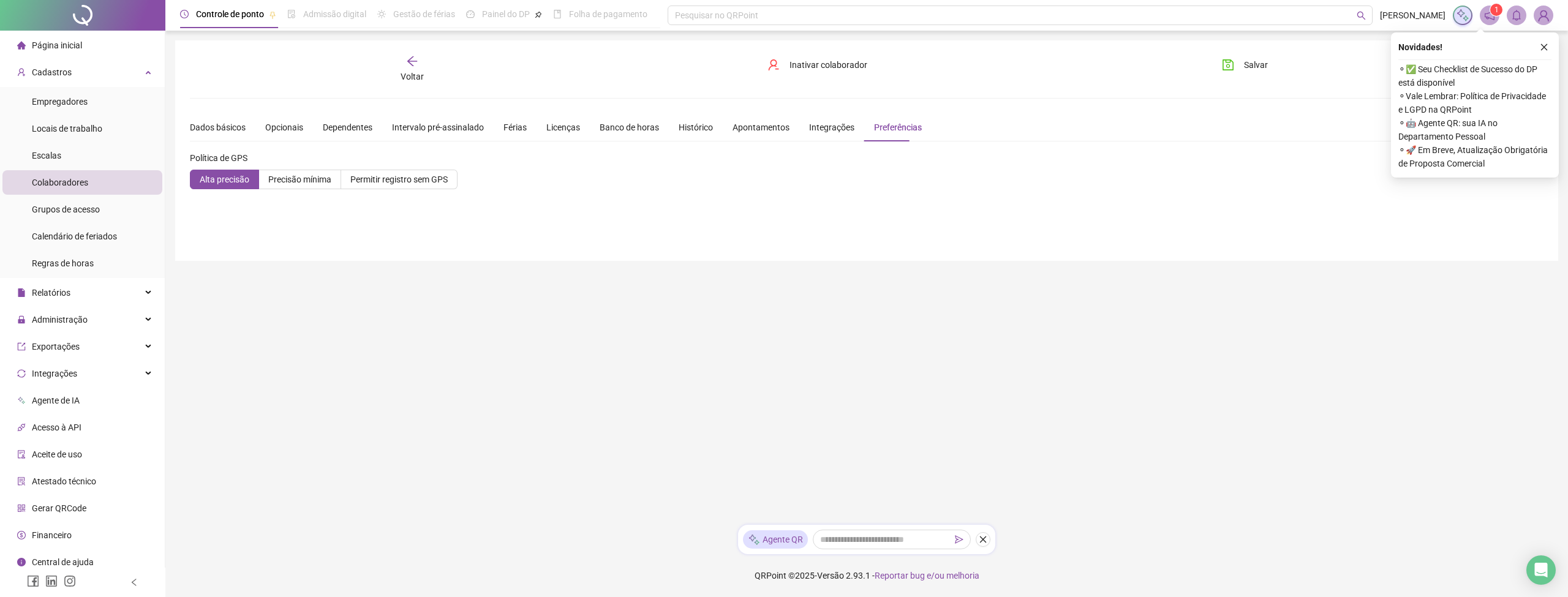
click at [64, 104] on span "Empregadores" at bounding box center [60, 101] width 56 height 10
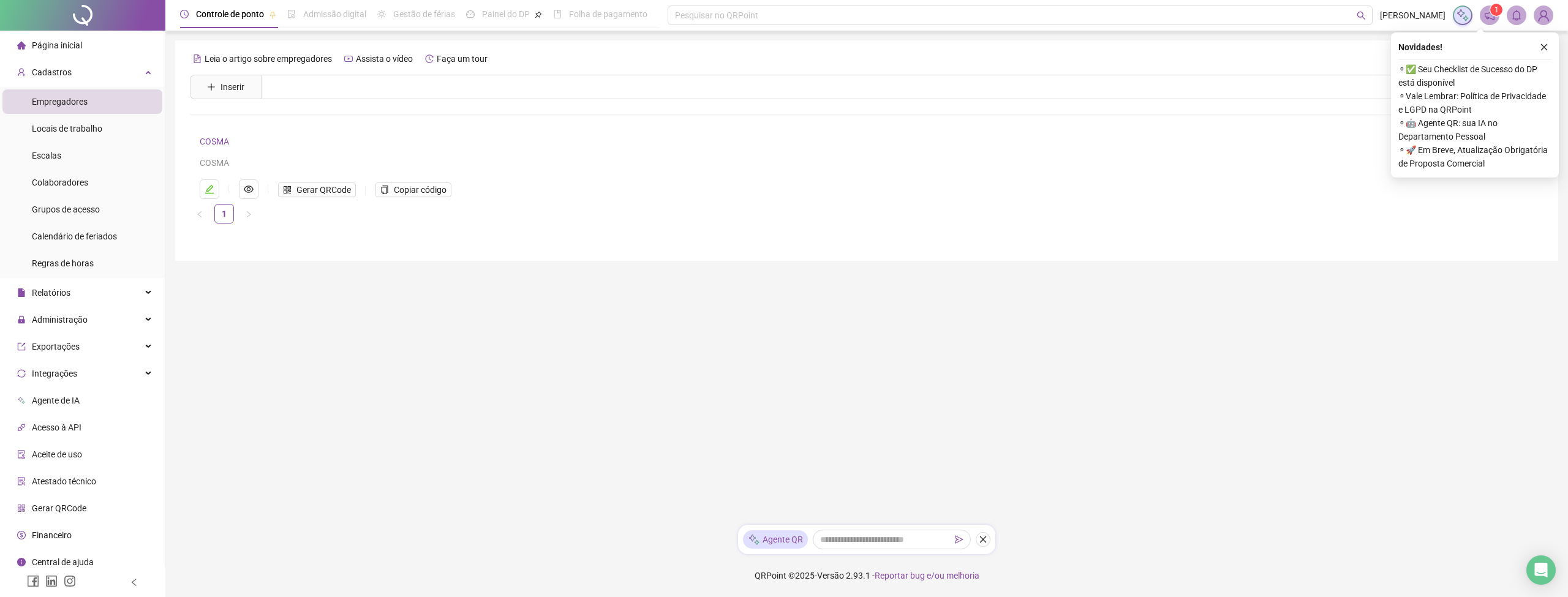
click at [213, 189] on icon "edit" at bounding box center [209, 189] width 10 height 10
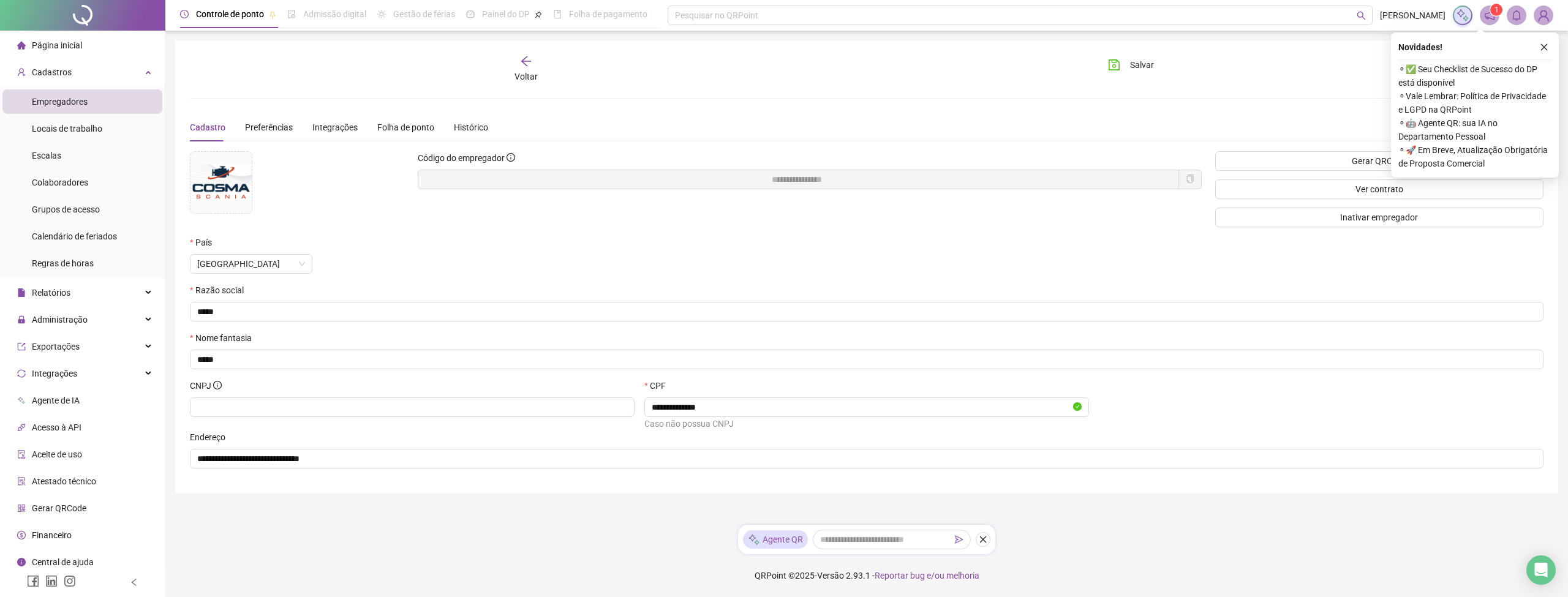
click at [368, 133] on div "Cadastro Preferências Integrações Folha de ponto Histórico" at bounding box center [338, 127] width 298 height 28
click at [344, 133] on div "Integrações" at bounding box center [335, 128] width 46 height 14
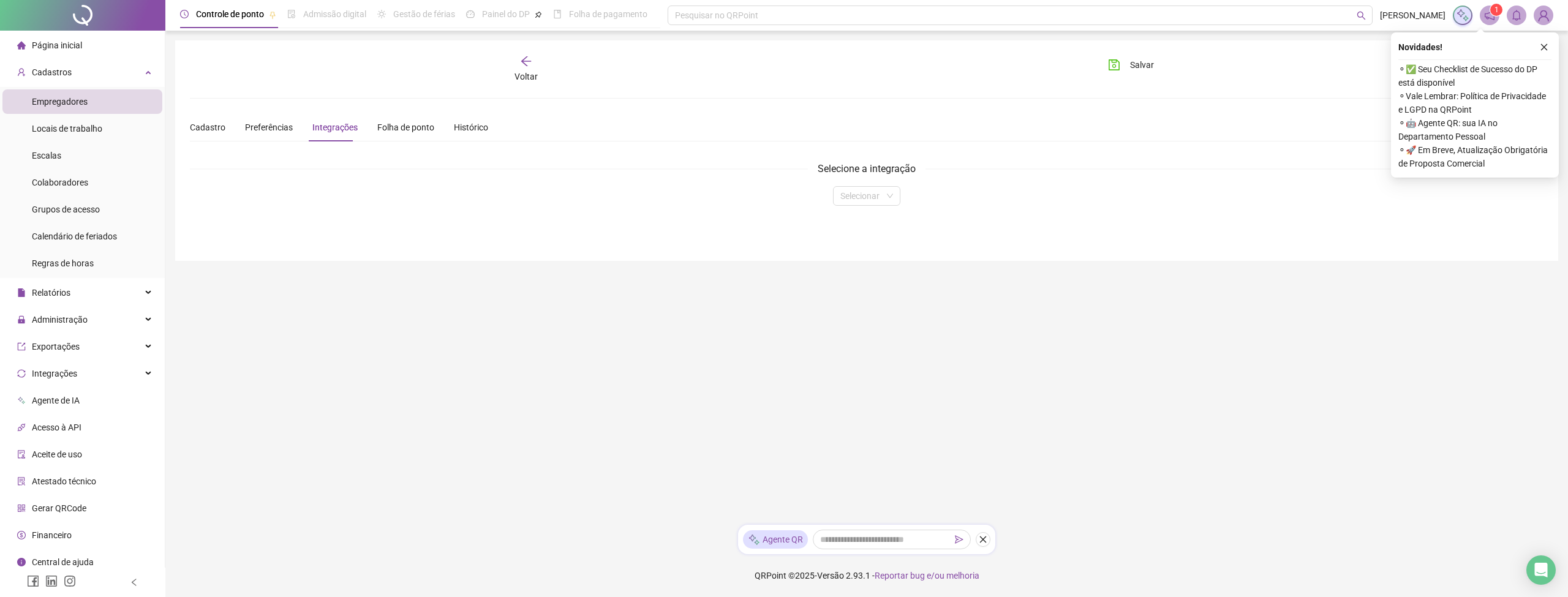
click at [268, 135] on div "Preferências" at bounding box center [268, 127] width 48 height 28
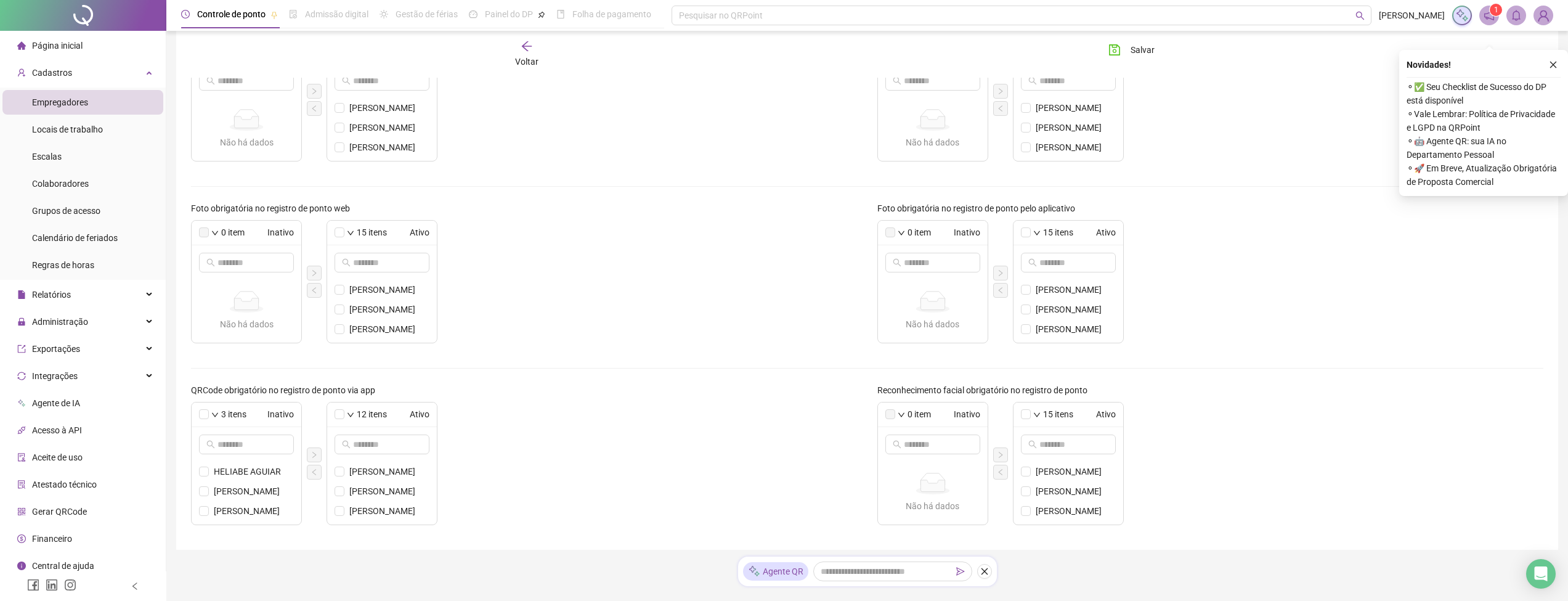
scroll to position [299, 0]
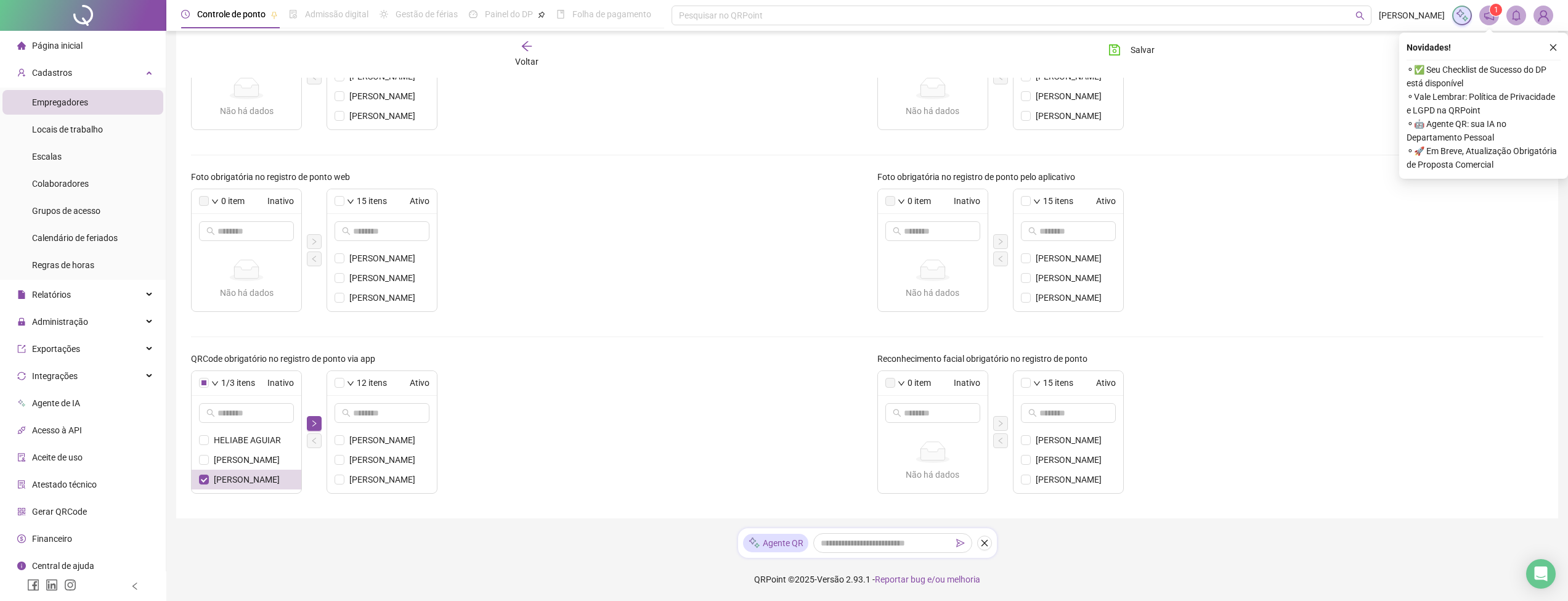
click at [312, 421] on icon "right" at bounding box center [314, 423] width 8 height 8
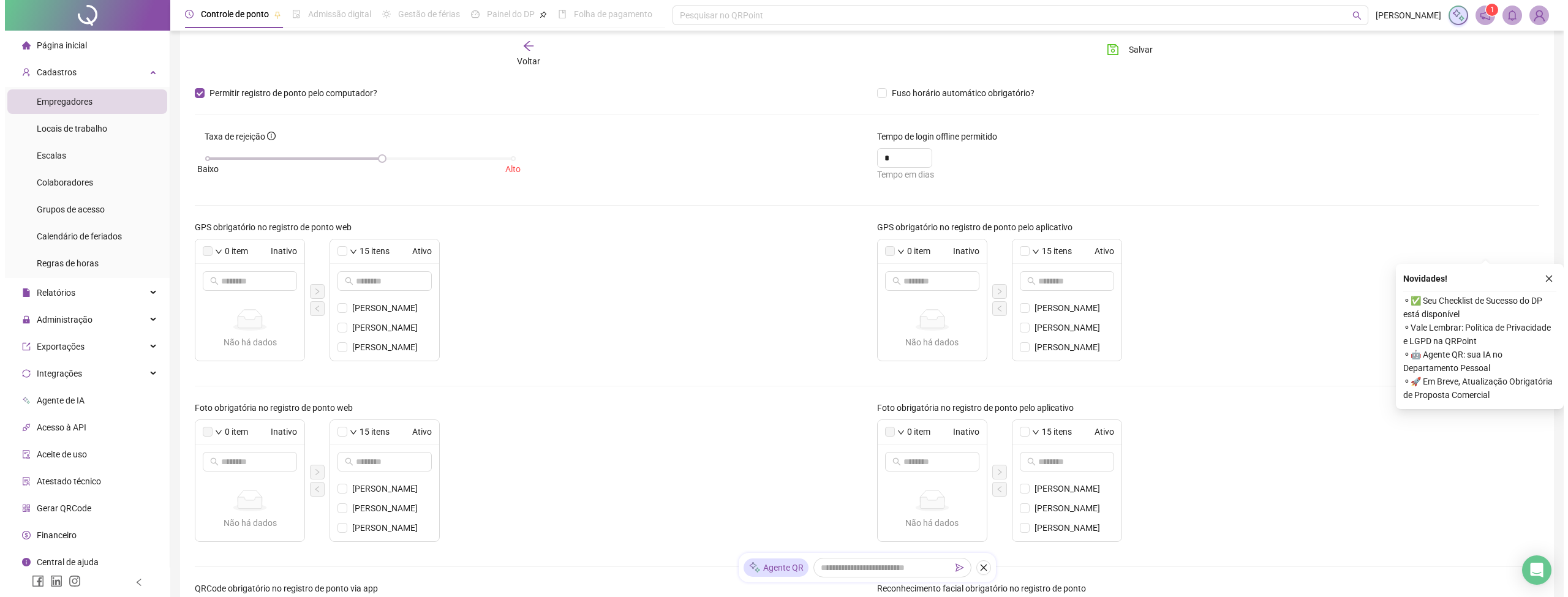
scroll to position [0, 0]
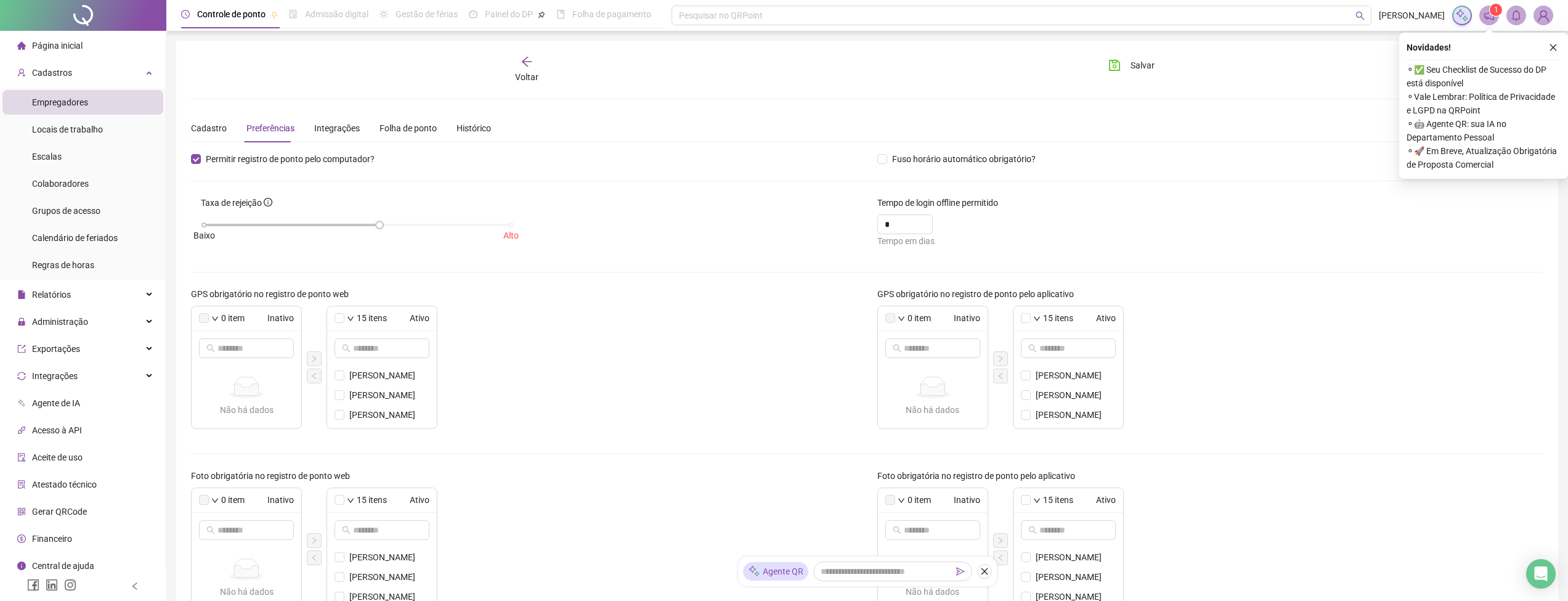
click at [1139, 62] on span "Salvar" at bounding box center [1142, 66] width 24 height 14
click at [1560, 47] on button "button" at bounding box center [1553, 48] width 15 height 15
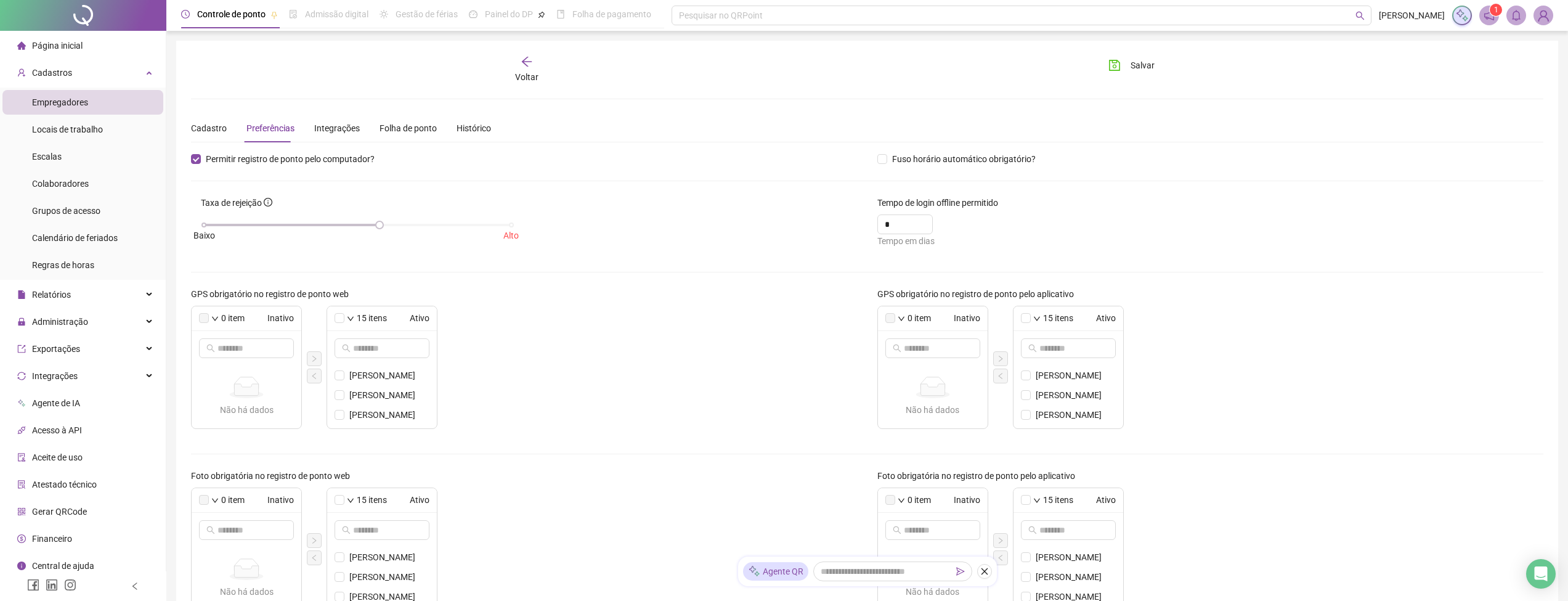
click at [1119, 57] on button "Salvar" at bounding box center [1131, 65] width 65 height 20
click at [534, 72] on span "Voltar" at bounding box center [526, 77] width 23 height 10
